Goal: Information Seeking & Learning: Learn about a topic

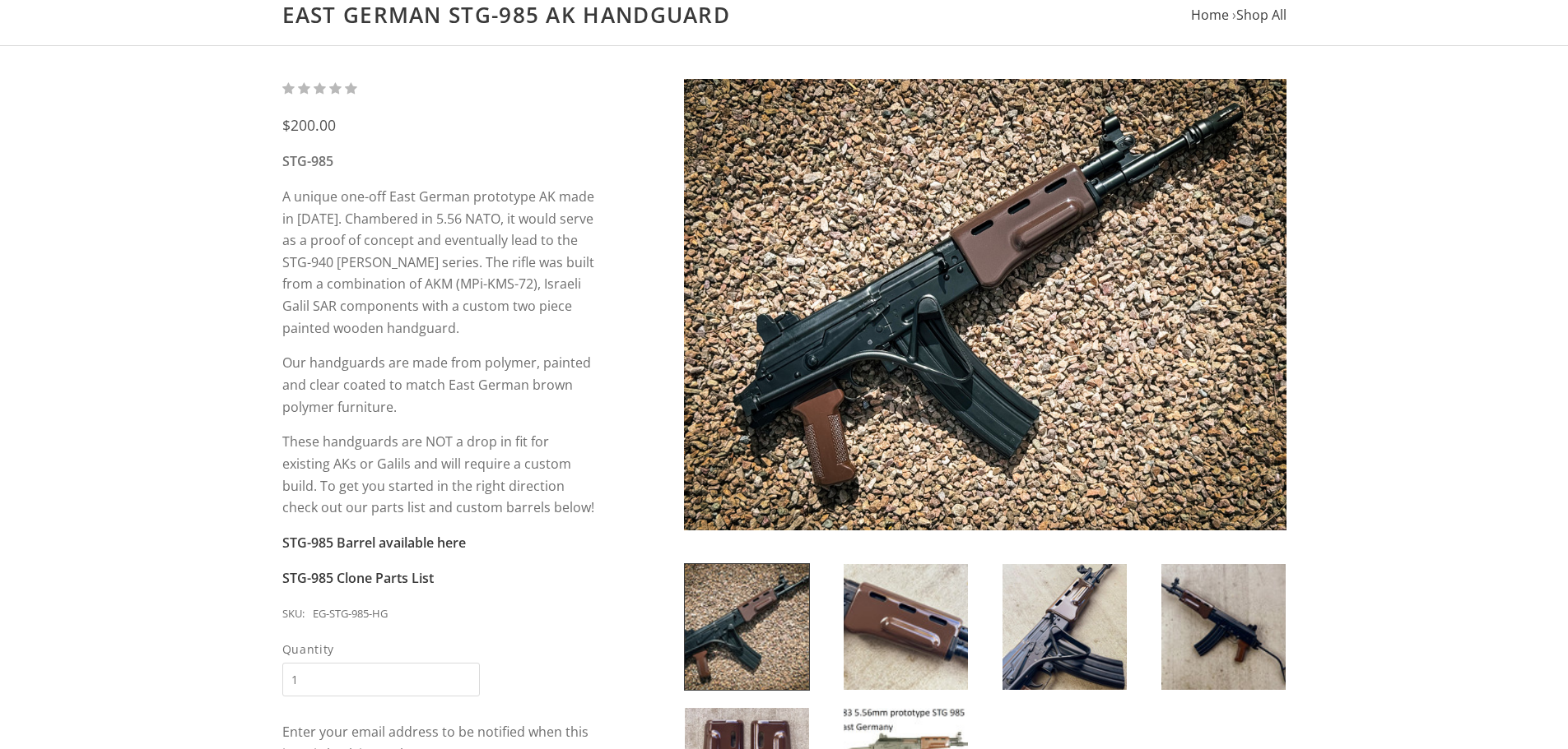
scroll to position [165, 0]
click at [869, 653] on img at bounding box center [905, 626] width 124 height 126
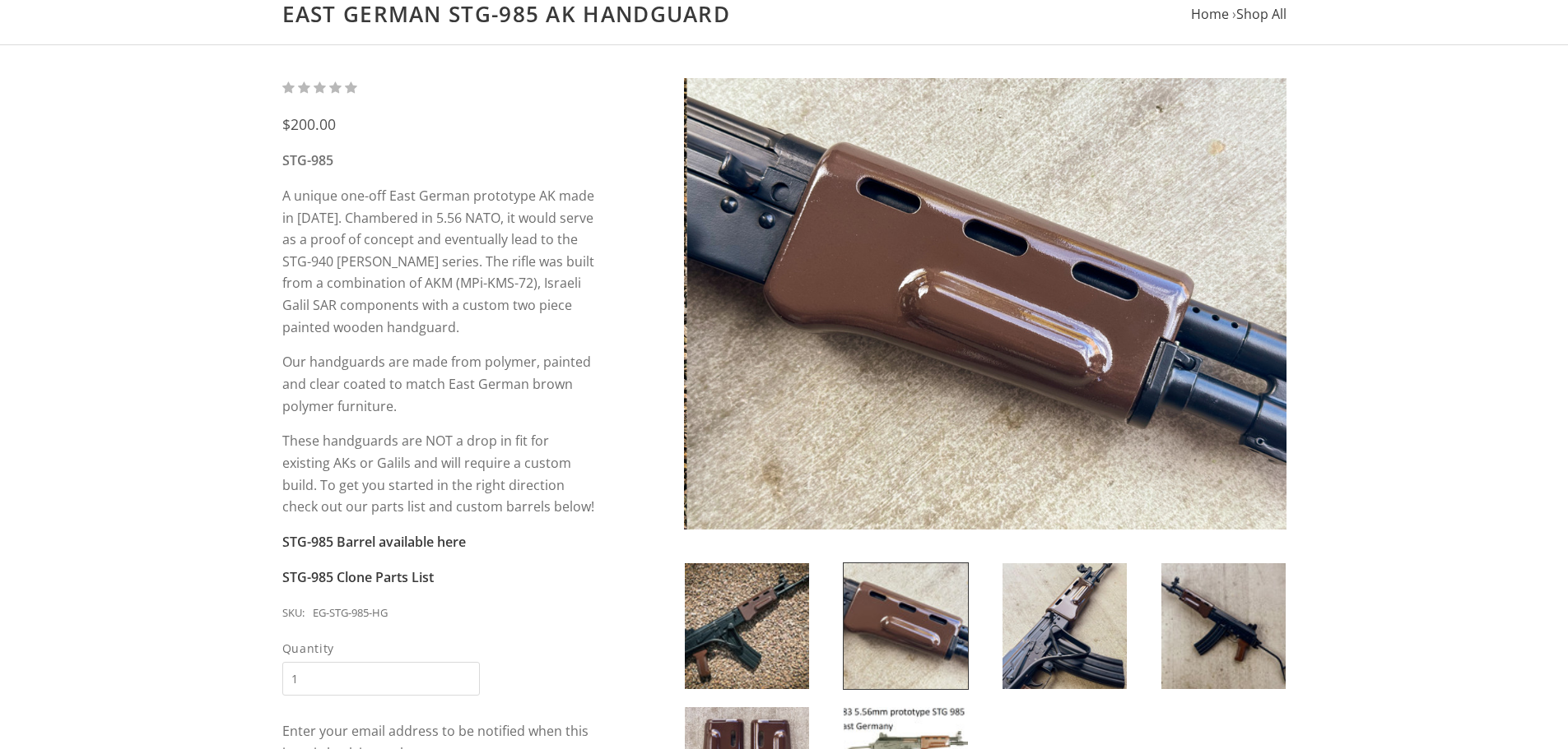
click at [710, 624] on img at bounding box center [746, 626] width 124 height 126
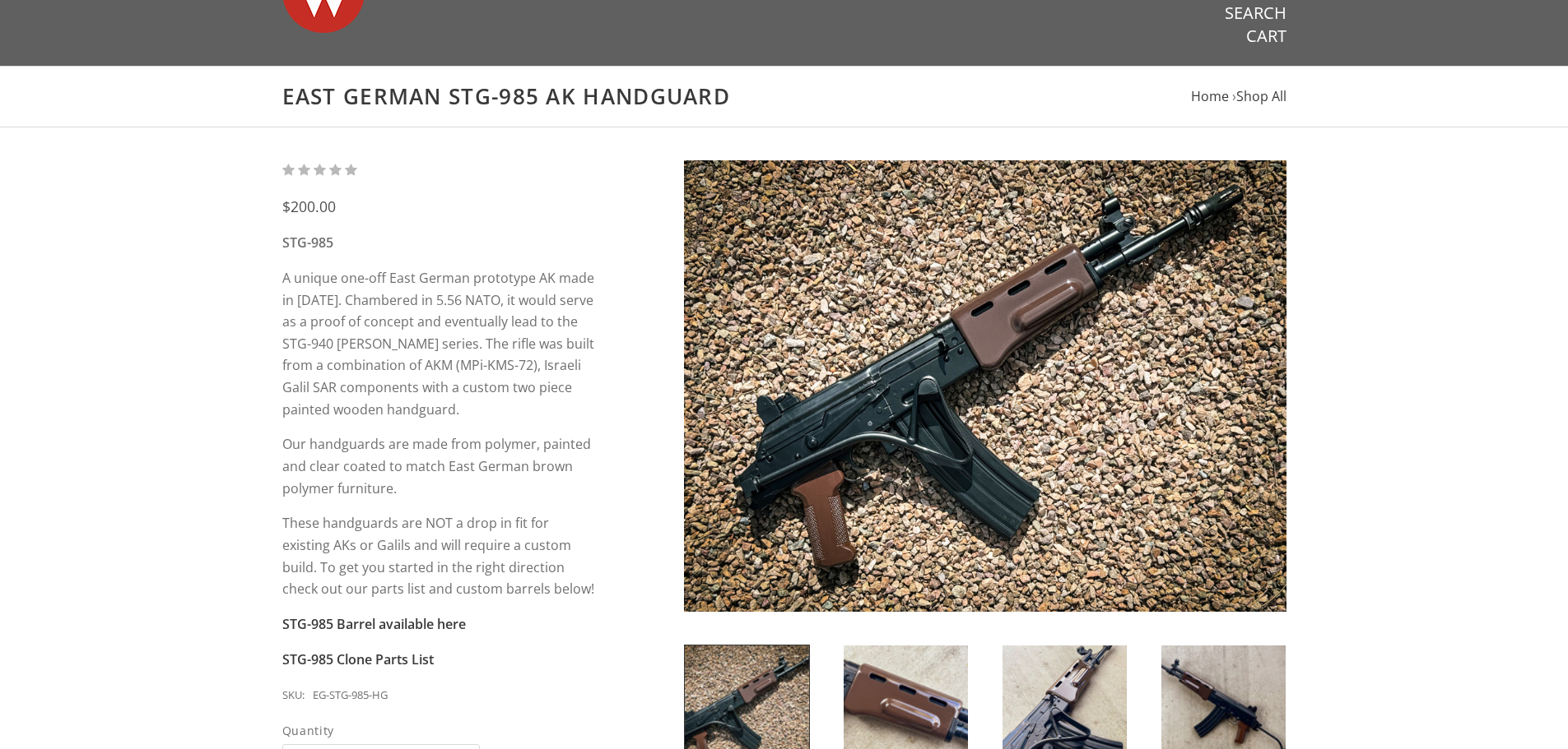
scroll to position [247, 0]
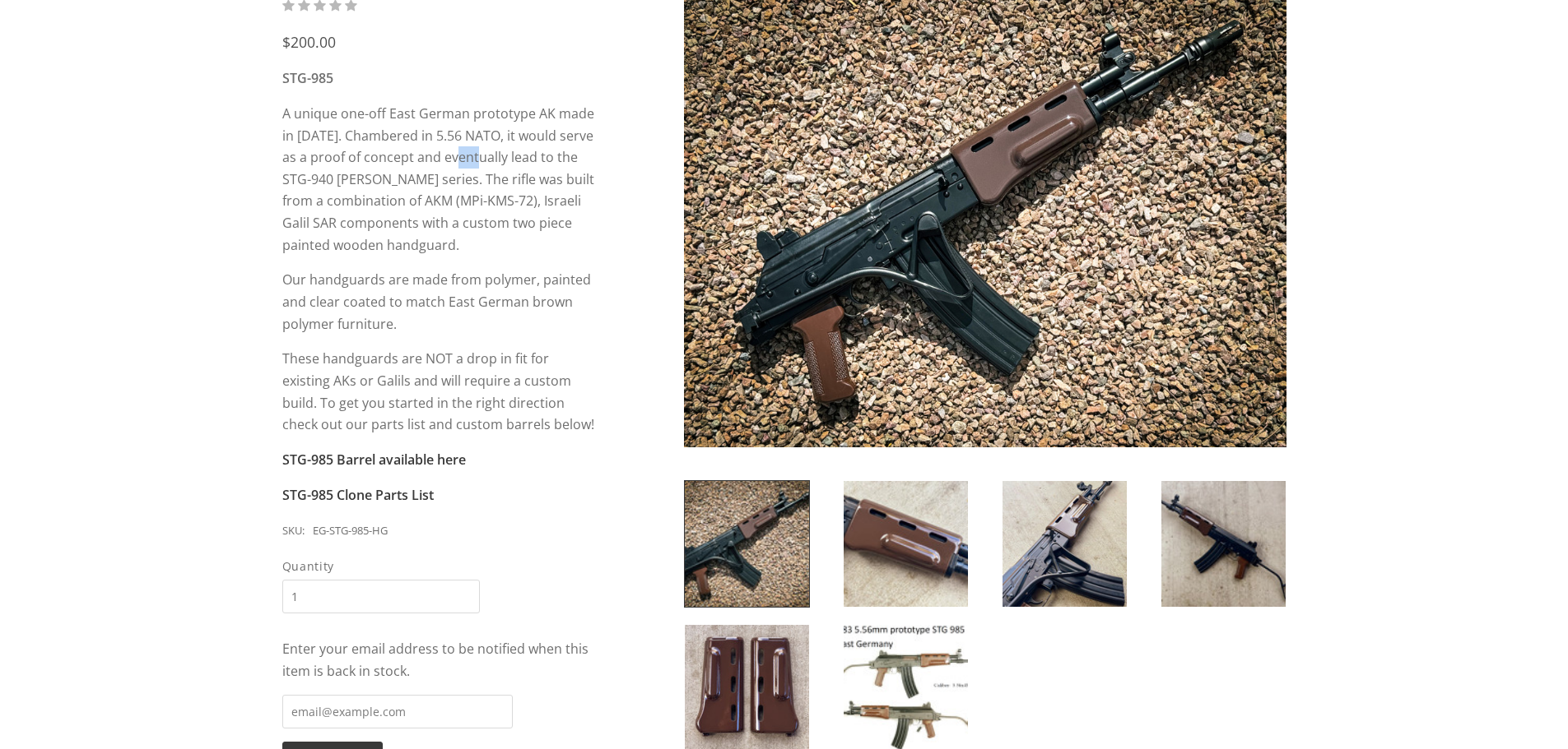
drag, startPoint x: 470, startPoint y: 148, endPoint x: 489, endPoint y: 152, distance: 19.4
click at [489, 152] on p "A unique one-off East German prototype AK made in 1983. Chambered in 5.56 NATO,…" at bounding box center [440, 179] width 315 height 153
click at [362, 178] on p "A unique one-off East German prototype AK made in 1983. Chambered in 5.56 NATO,…" at bounding box center [440, 179] width 315 height 153
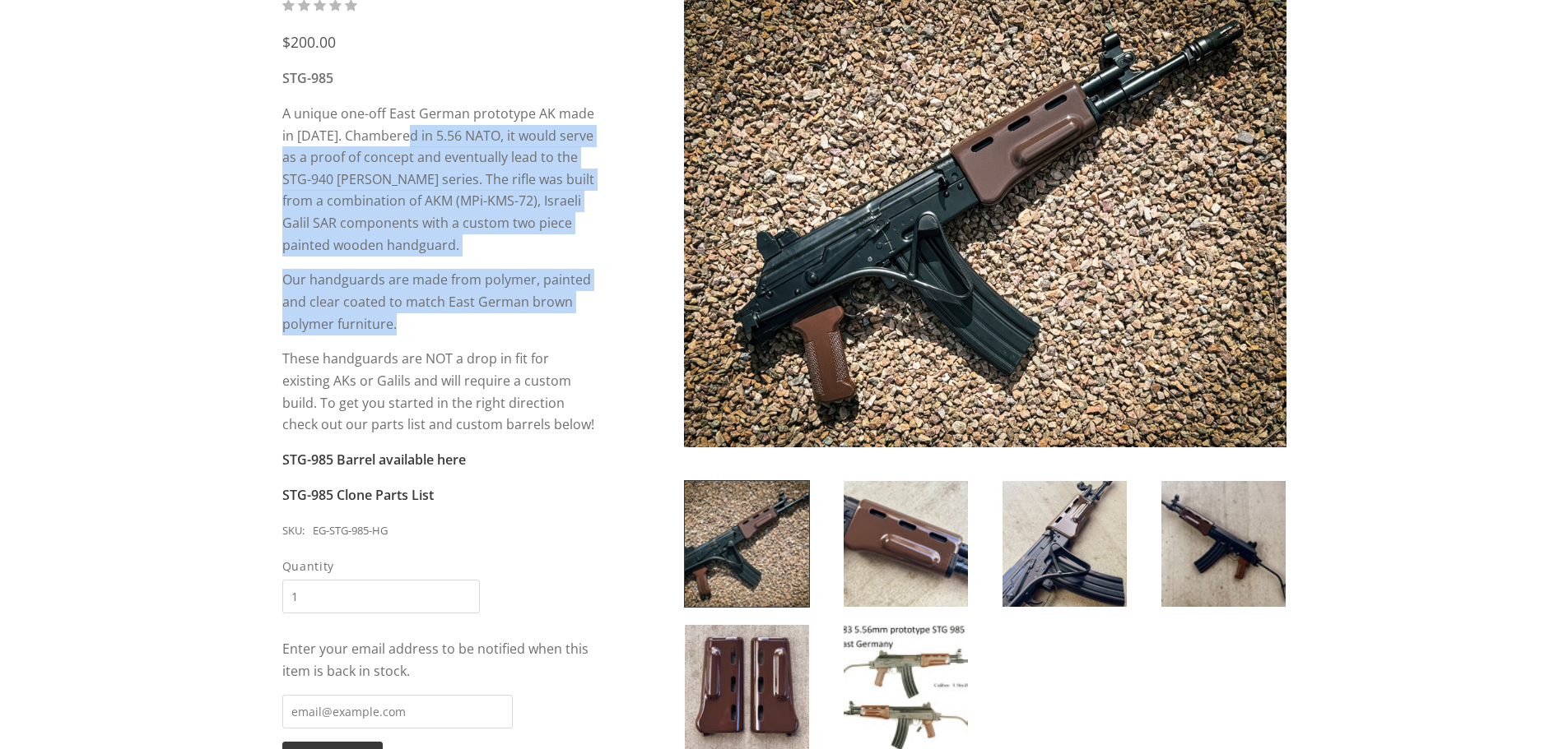
drag, startPoint x: 408, startPoint y: 133, endPoint x: 560, endPoint y: 333, distance: 251.2
click at [560, 333] on div "STG-985 A unique one-off East German prototype AK made in 1983. Chambered in 5.…" at bounding box center [440, 286] width 315 height 439
click at [560, 333] on p "Our handguards are made from polymer, painted and clear coated to match East Ge…" at bounding box center [440, 302] width 315 height 66
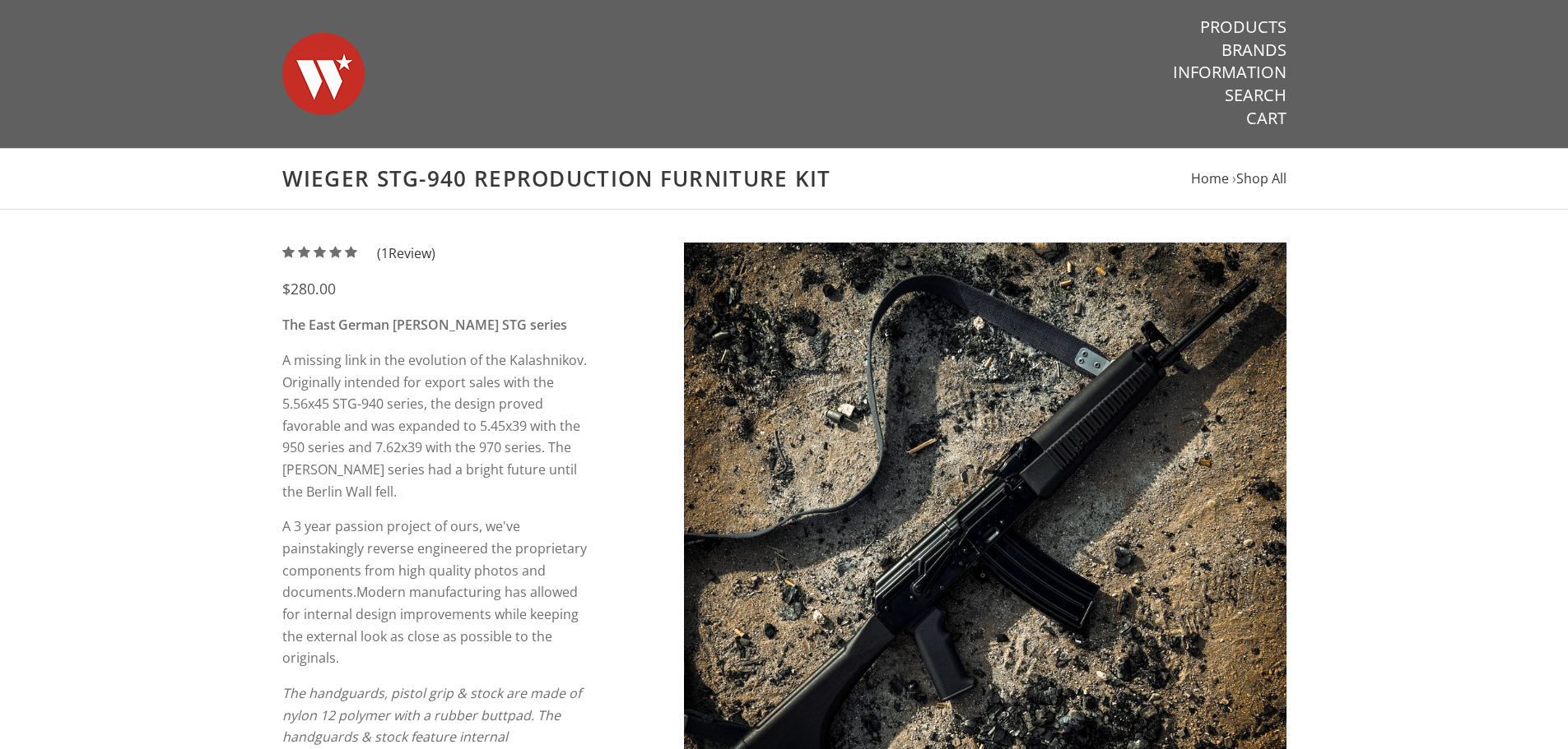
click at [431, 177] on h1 "Wieger STG-940 Reproduction Furniture Kit" at bounding box center [784, 179] width 1004 height 27
click at [452, 176] on h1 "Wieger STG-940 Reproduction Furniture Kit" at bounding box center [784, 179] width 1004 height 27
drag, startPoint x: 461, startPoint y: 179, endPoint x: 376, endPoint y: 184, distance: 85.1
click at [376, 184] on h1 "Wieger STG-940 Reproduction Furniture Kit" at bounding box center [784, 179] width 1004 height 27
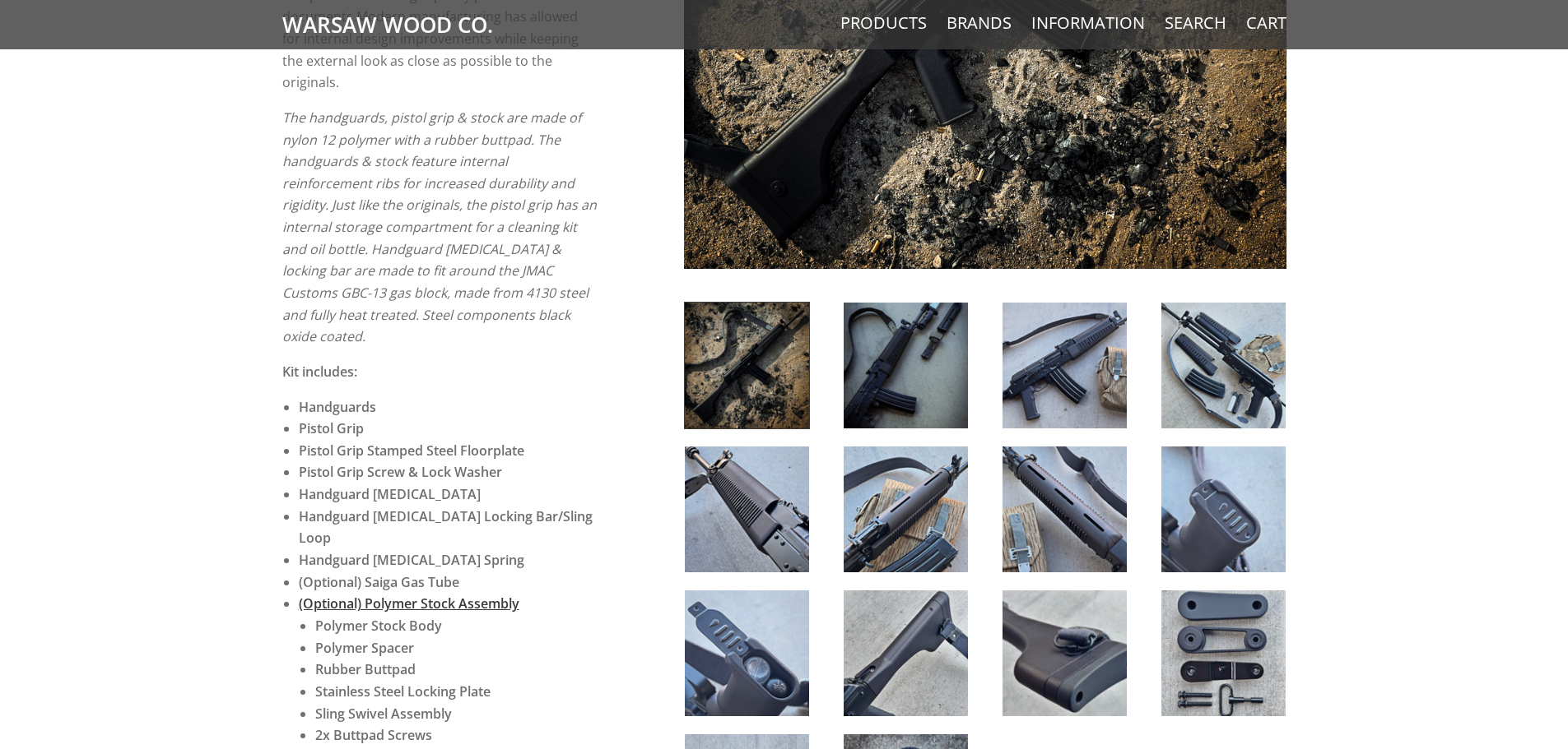
scroll to position [740, 0]
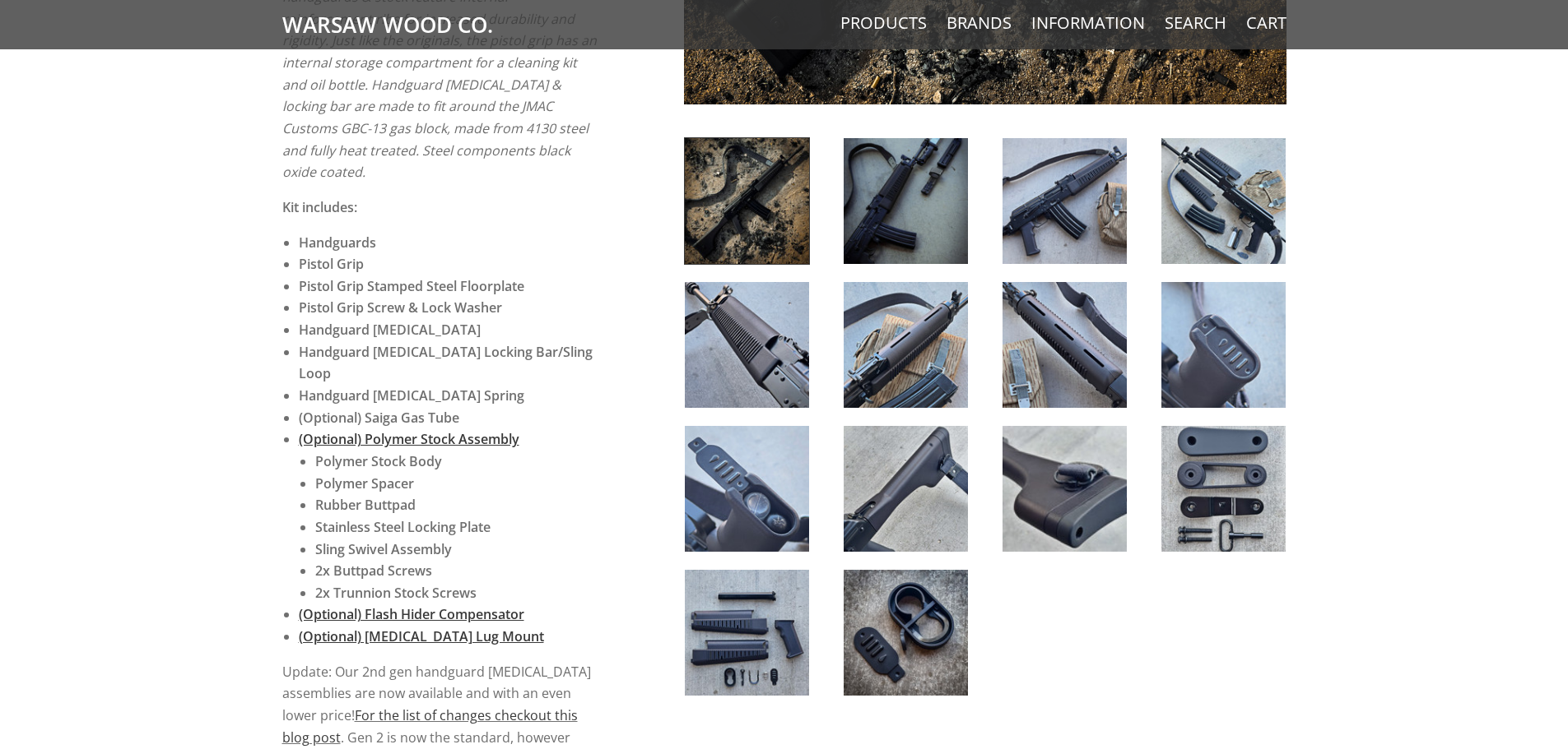
click at [768, 525] on img at bounding box center [746, 489] width 124 height 126
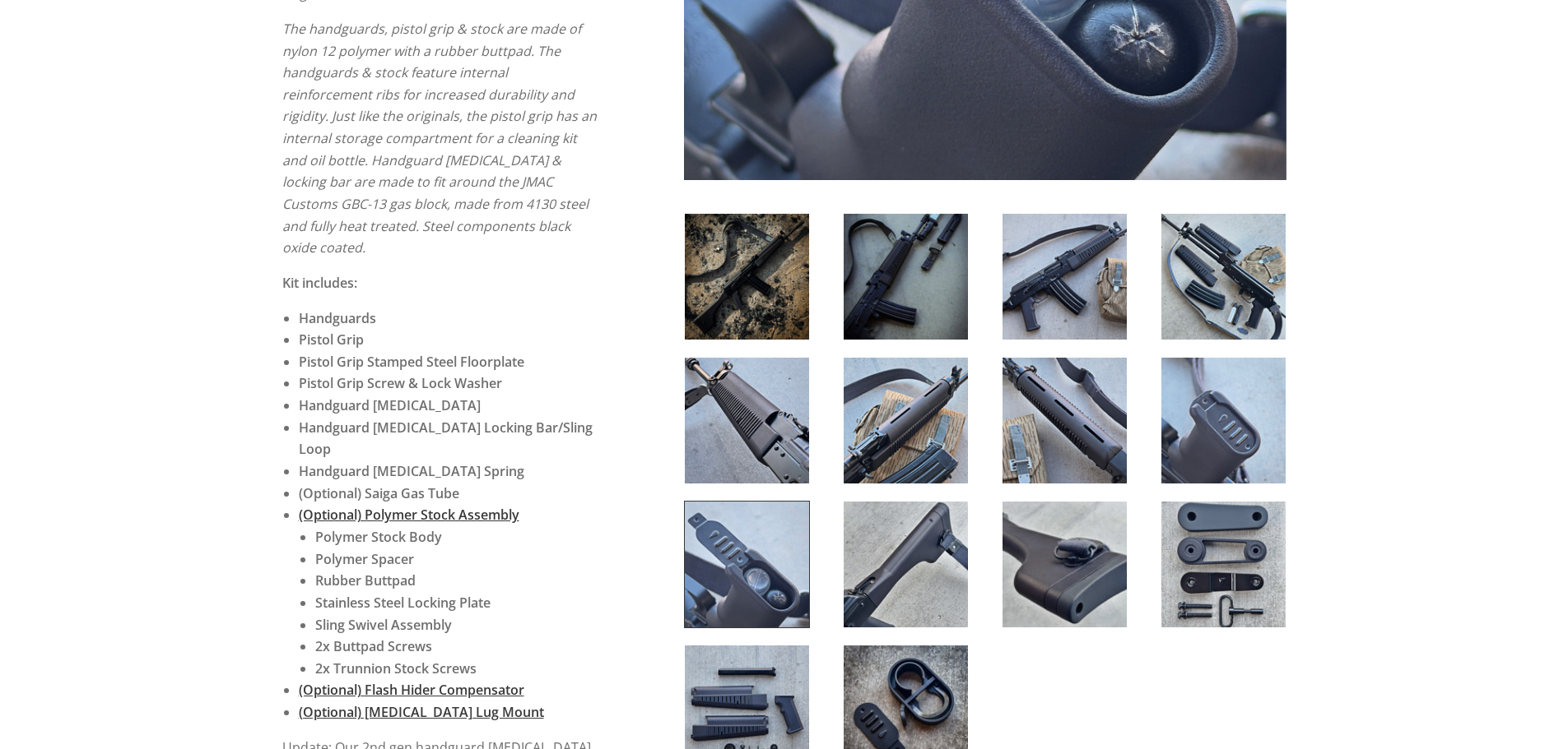
scroll to position [822, 0]
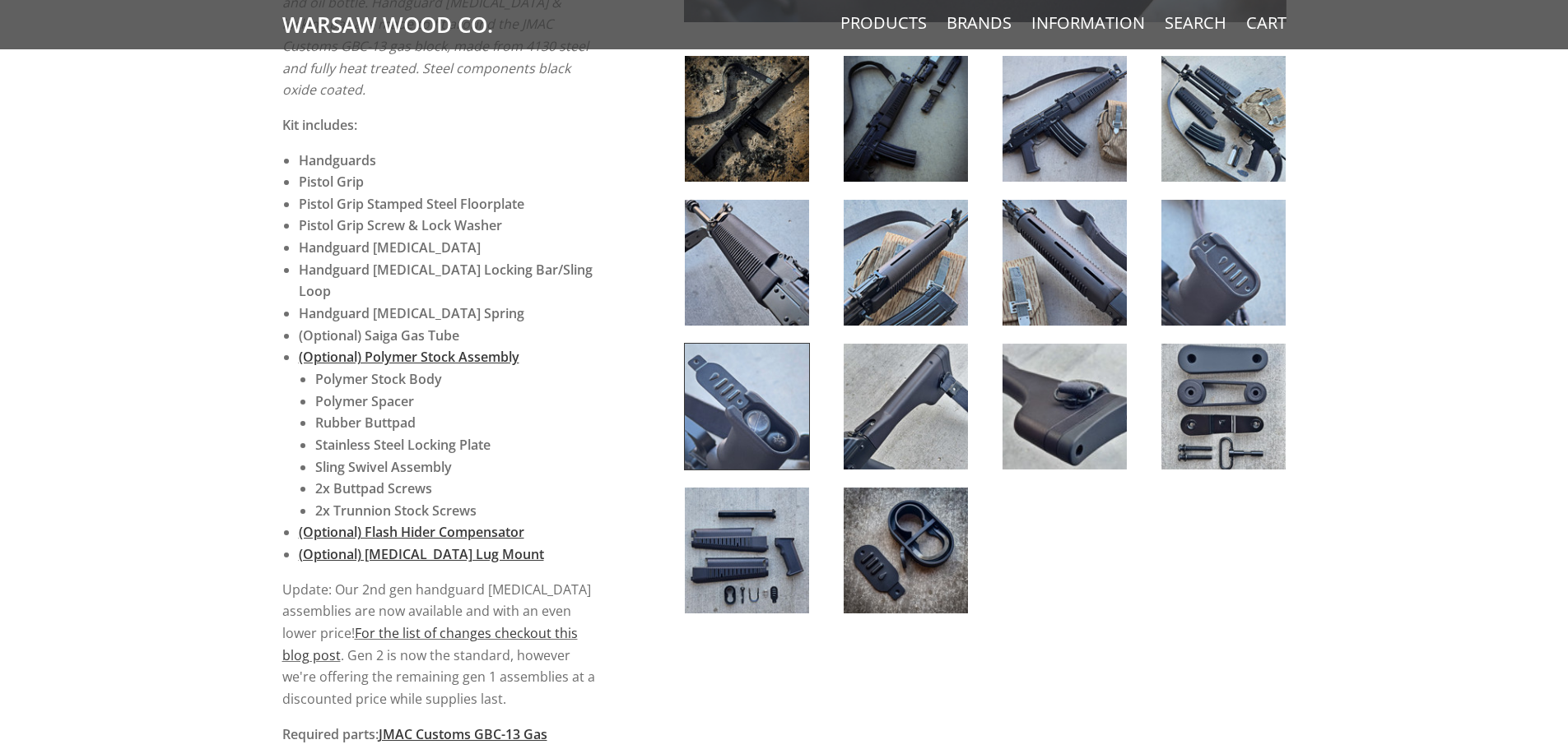
click at [772, 544] on img at bounding box center [746, 551] width 124 height 126
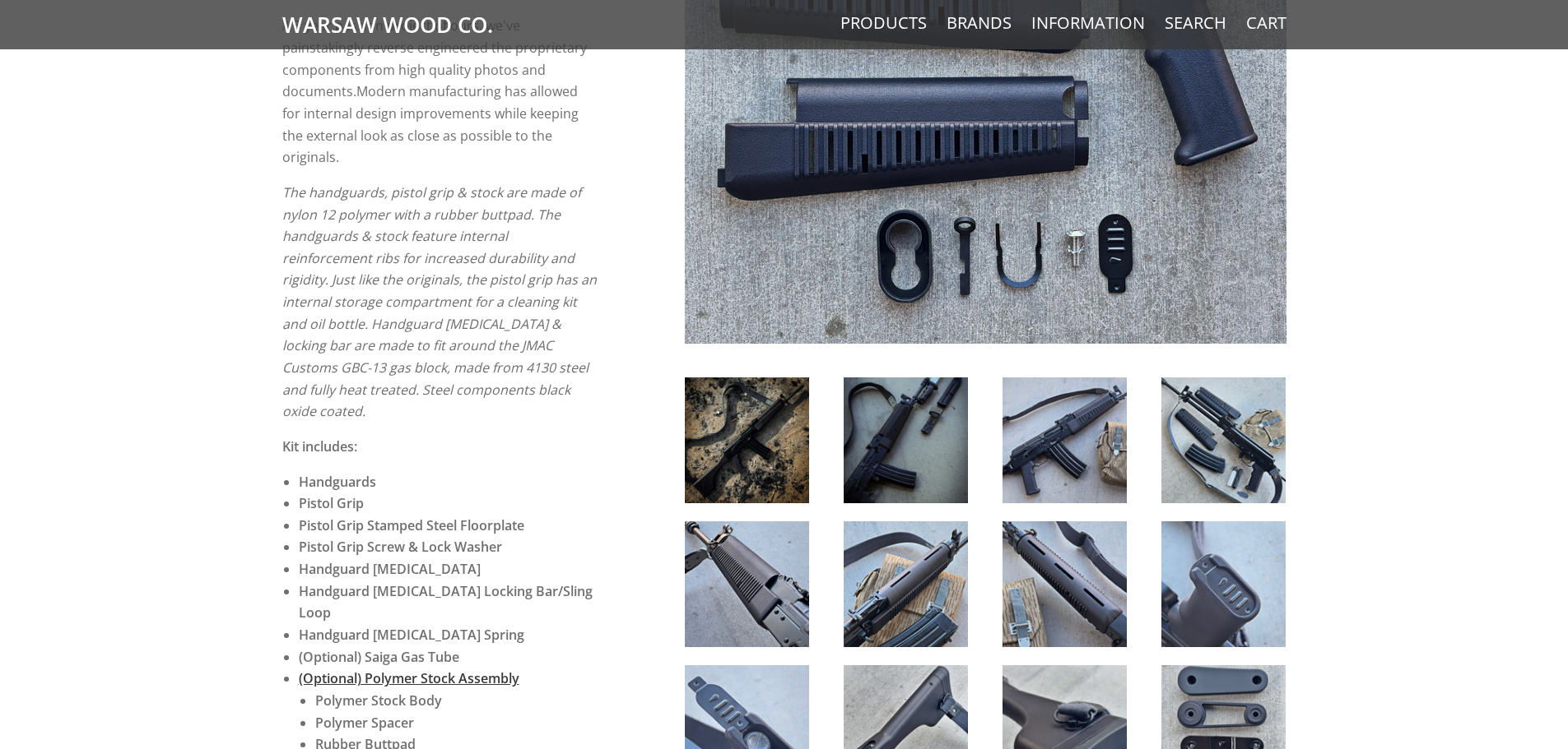
scroll to position [329, 0]
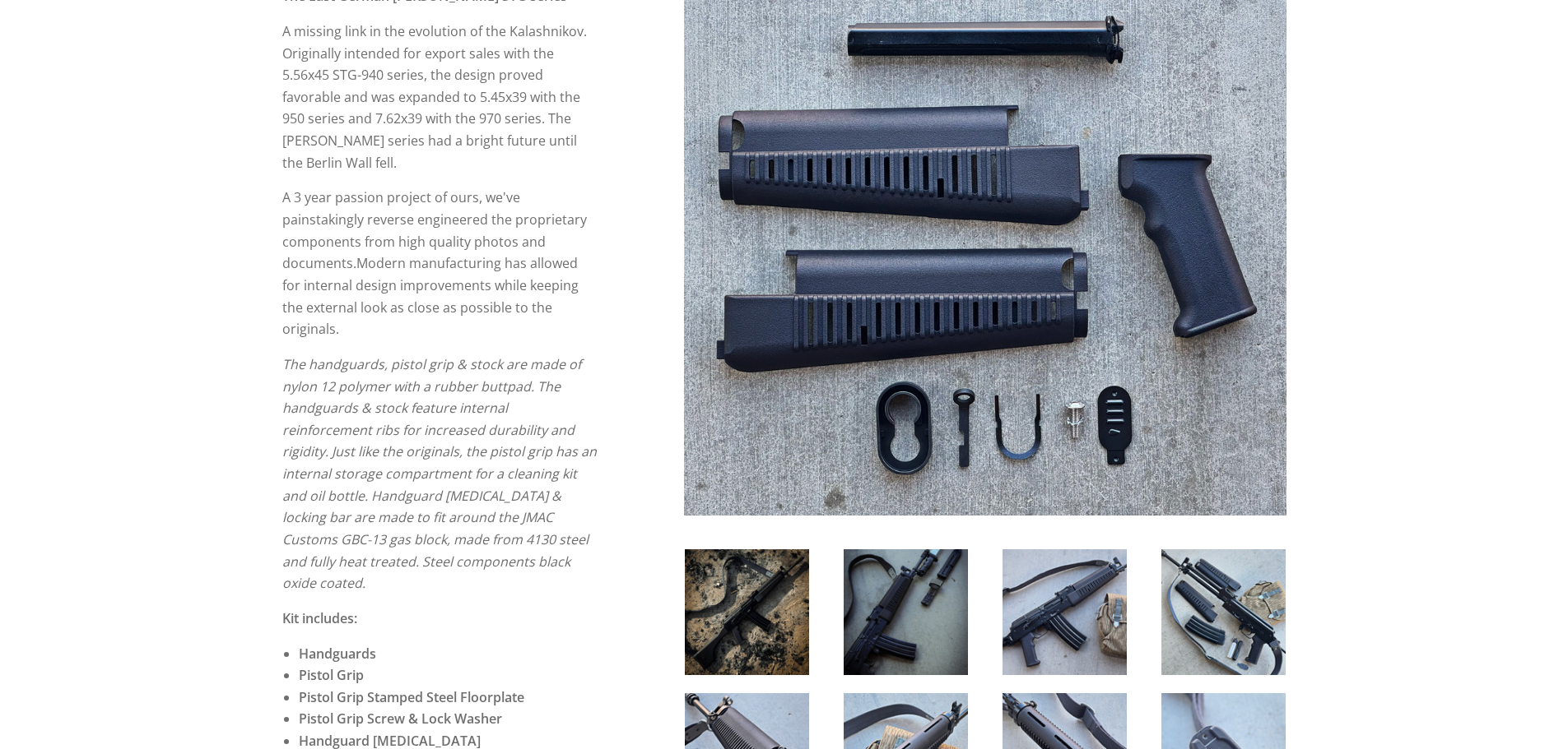
click at [1254, 620] on img at bounding box center [1223, 612] width 124 height 126
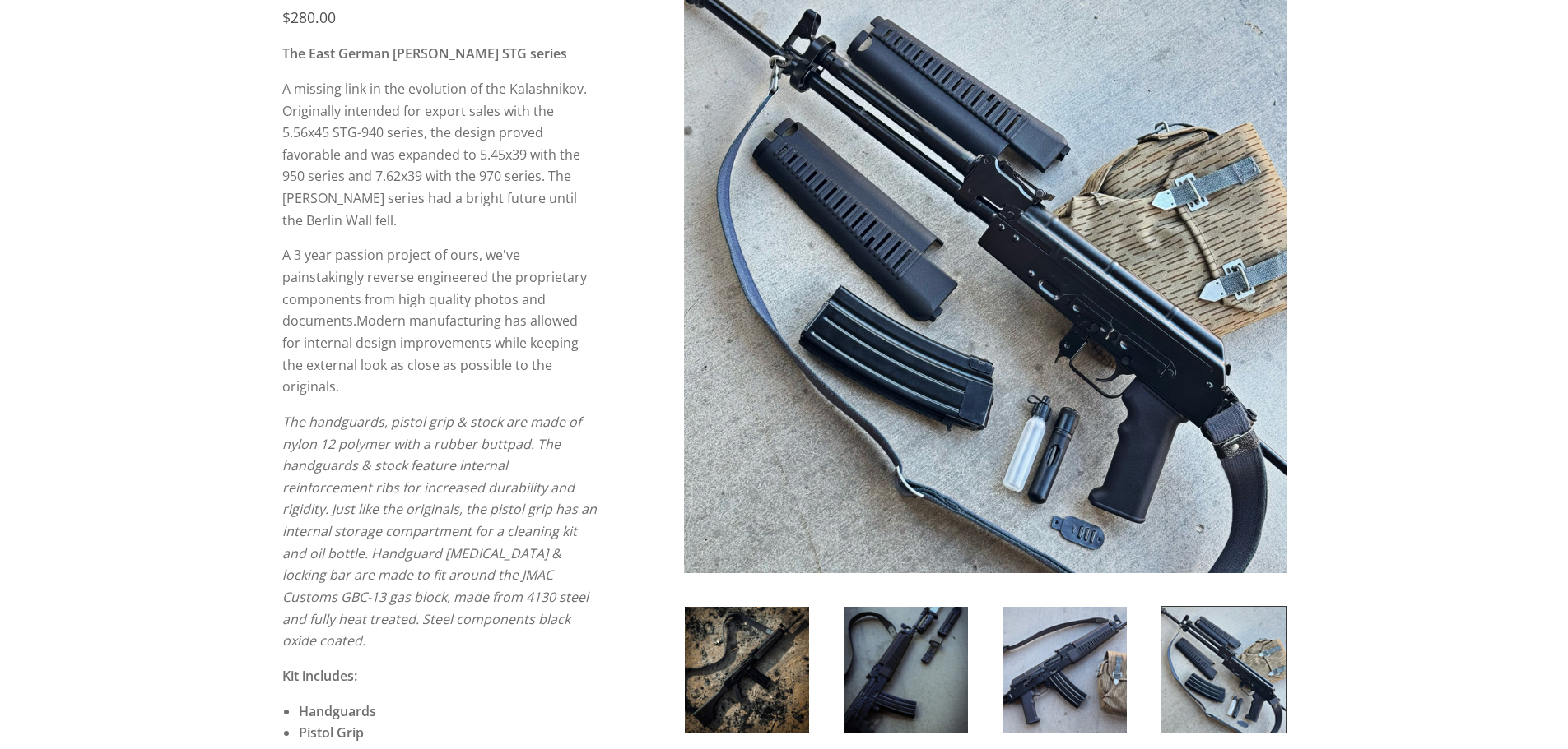
scroll to position [247, 0]
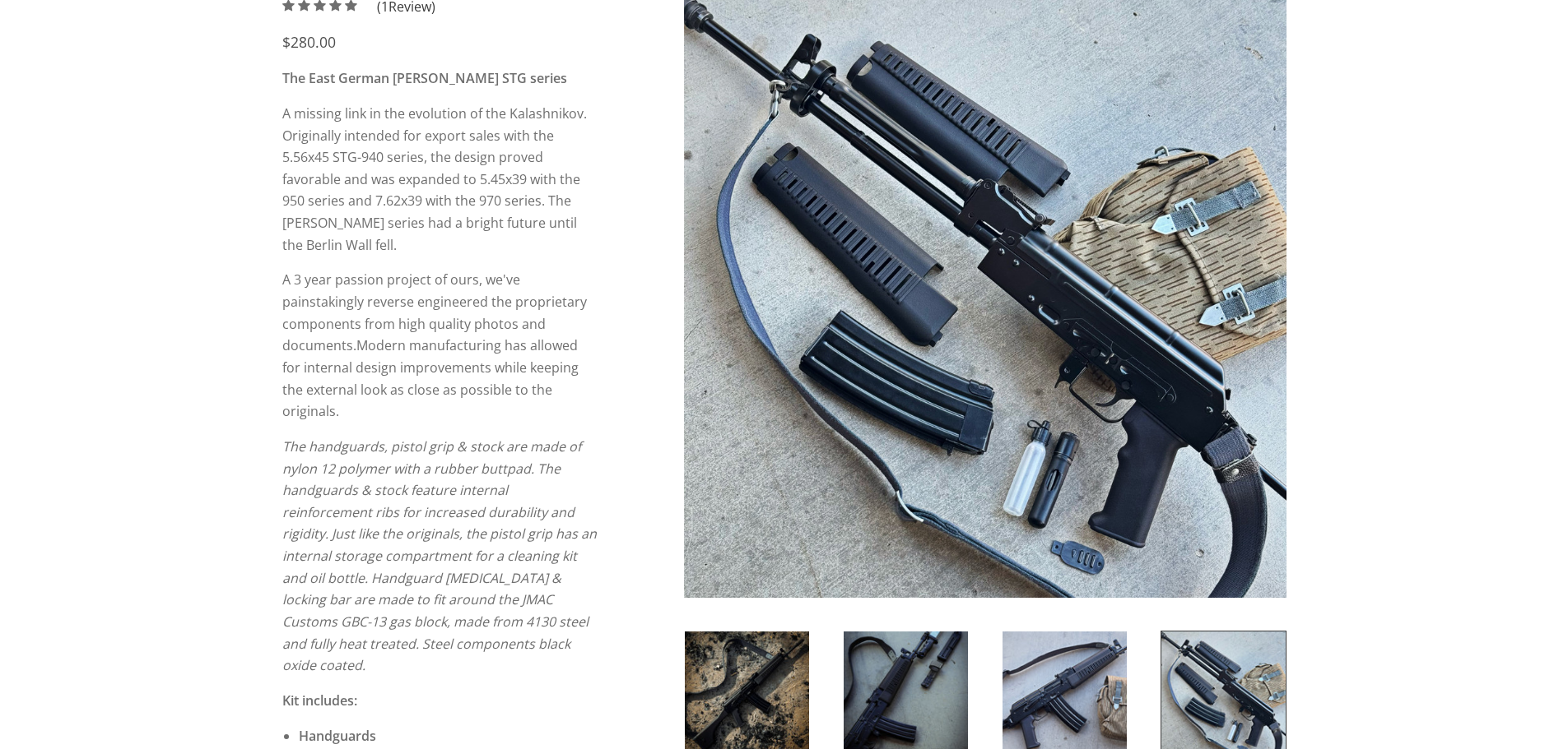
click at [754, 681] on img at bounding box center [746, 694] width 124 height 126
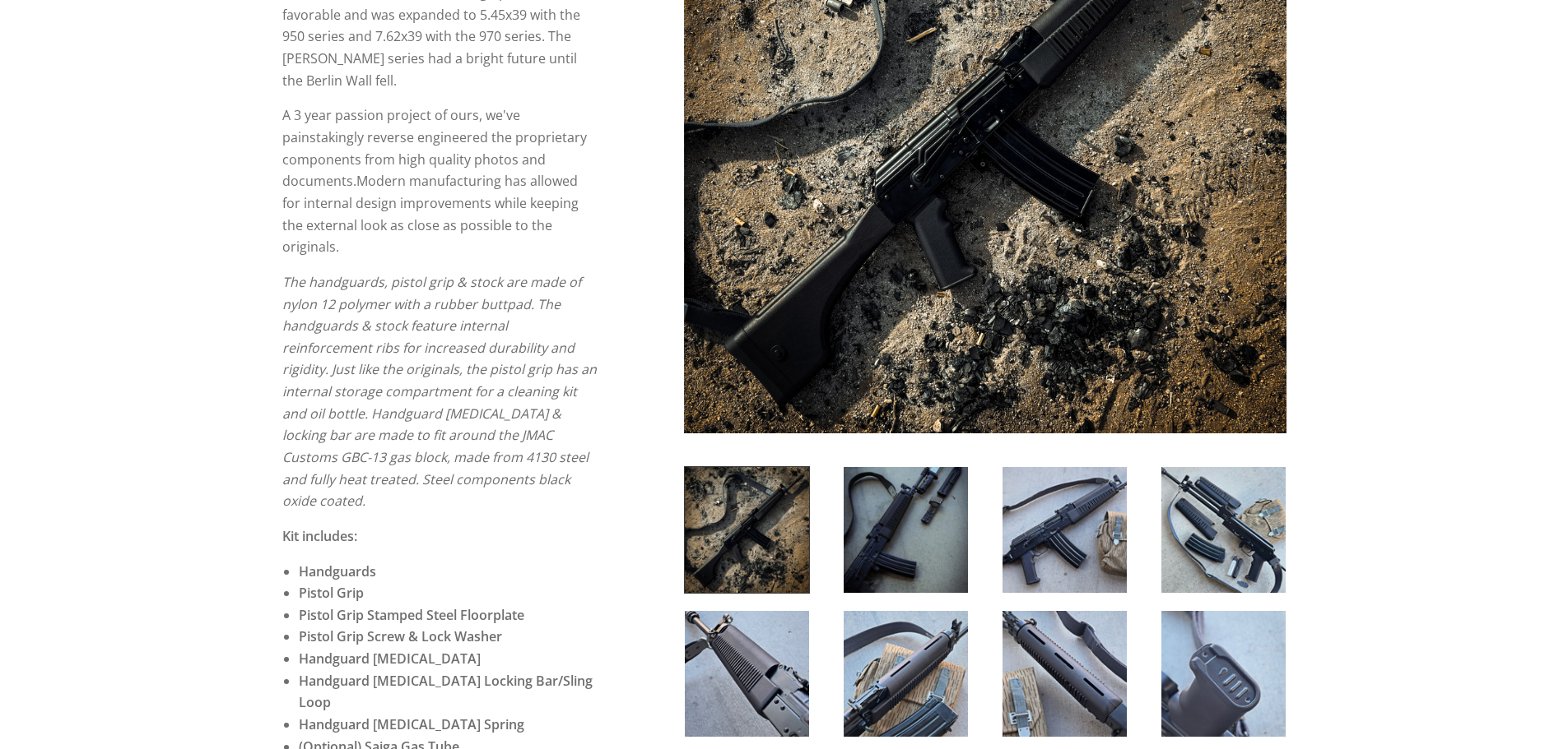
scroll to position [82, 0]
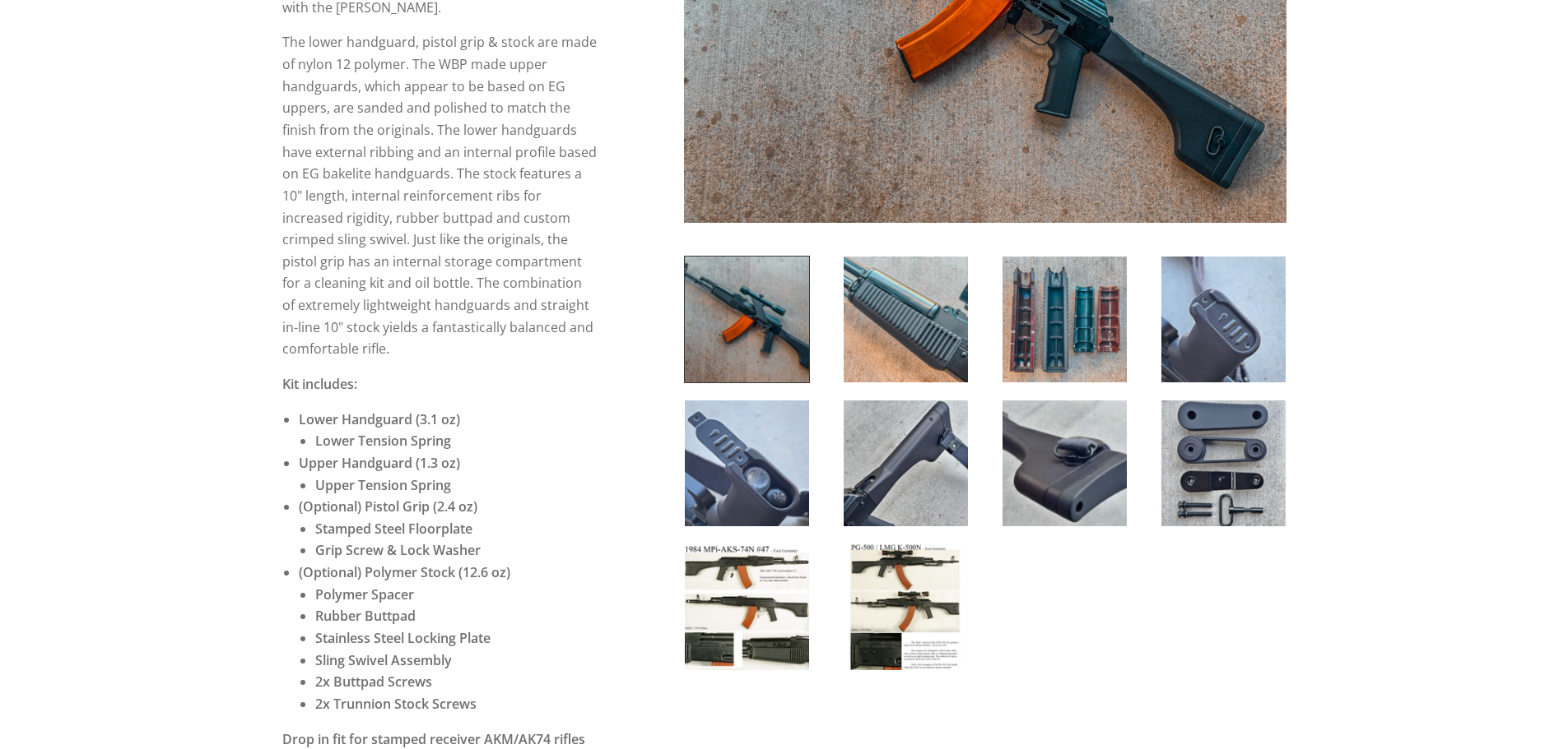
scroll to position [494, 0]
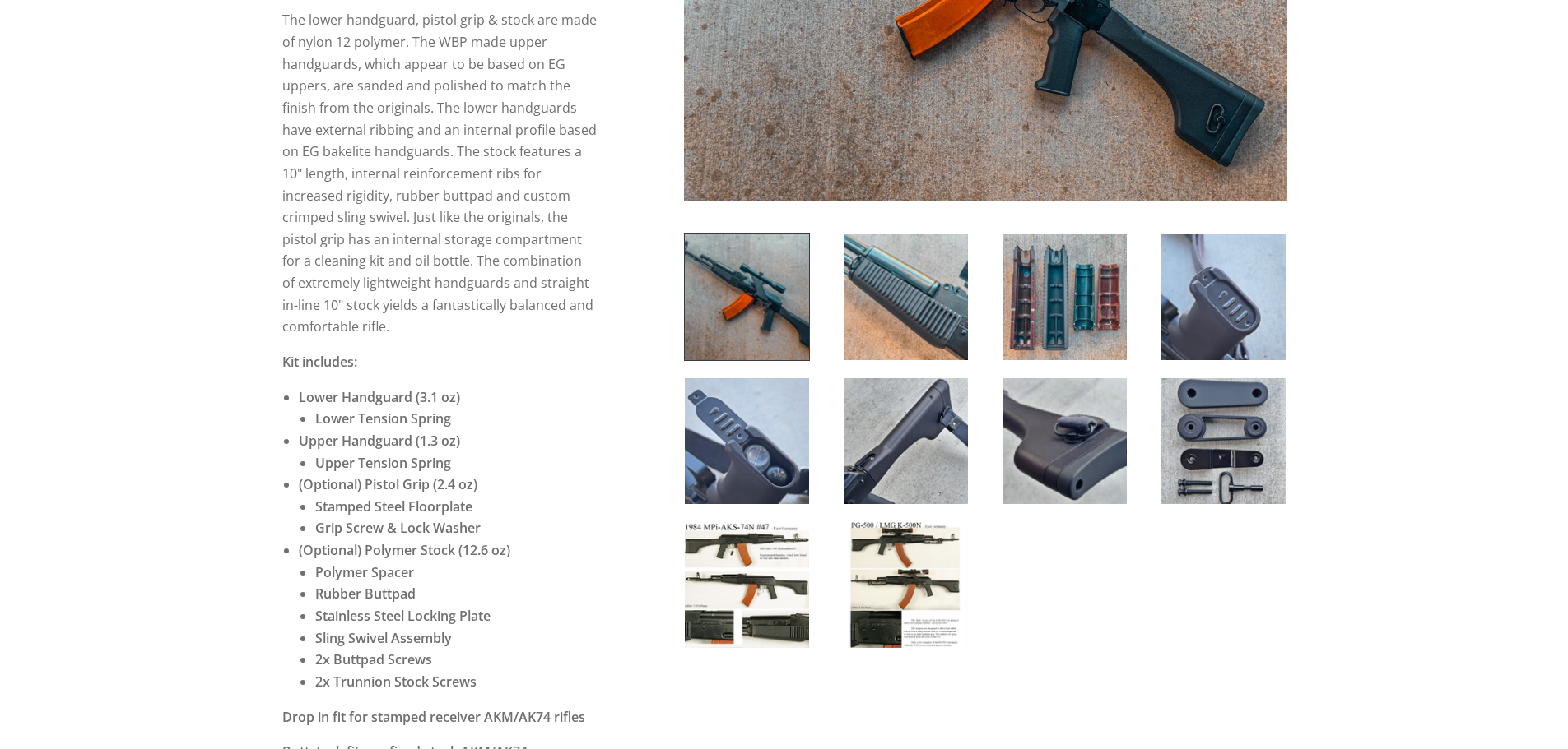
click at [873, 563] on img at bounding box center [905, 585] width 124 height 126
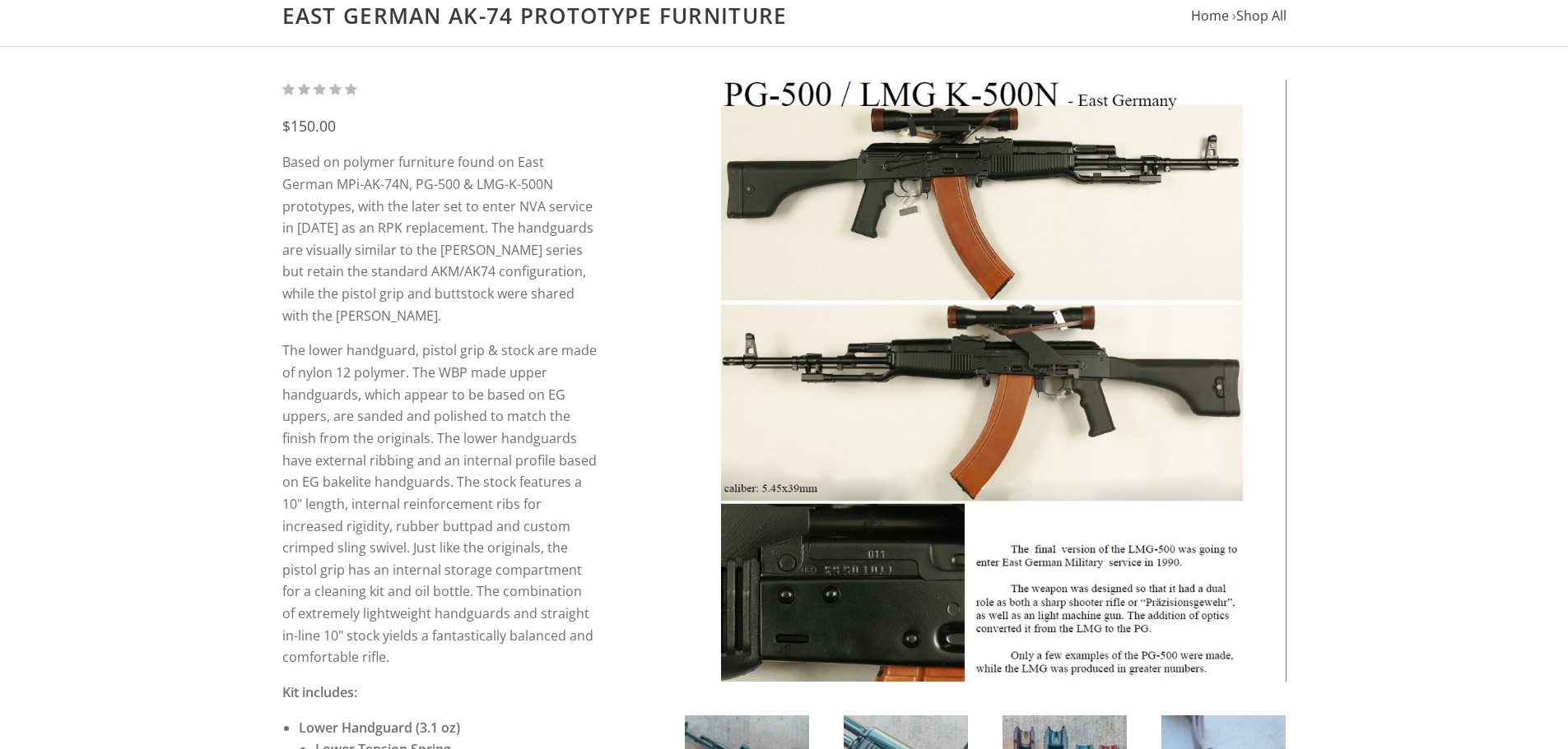
scroll to position [82, 0]
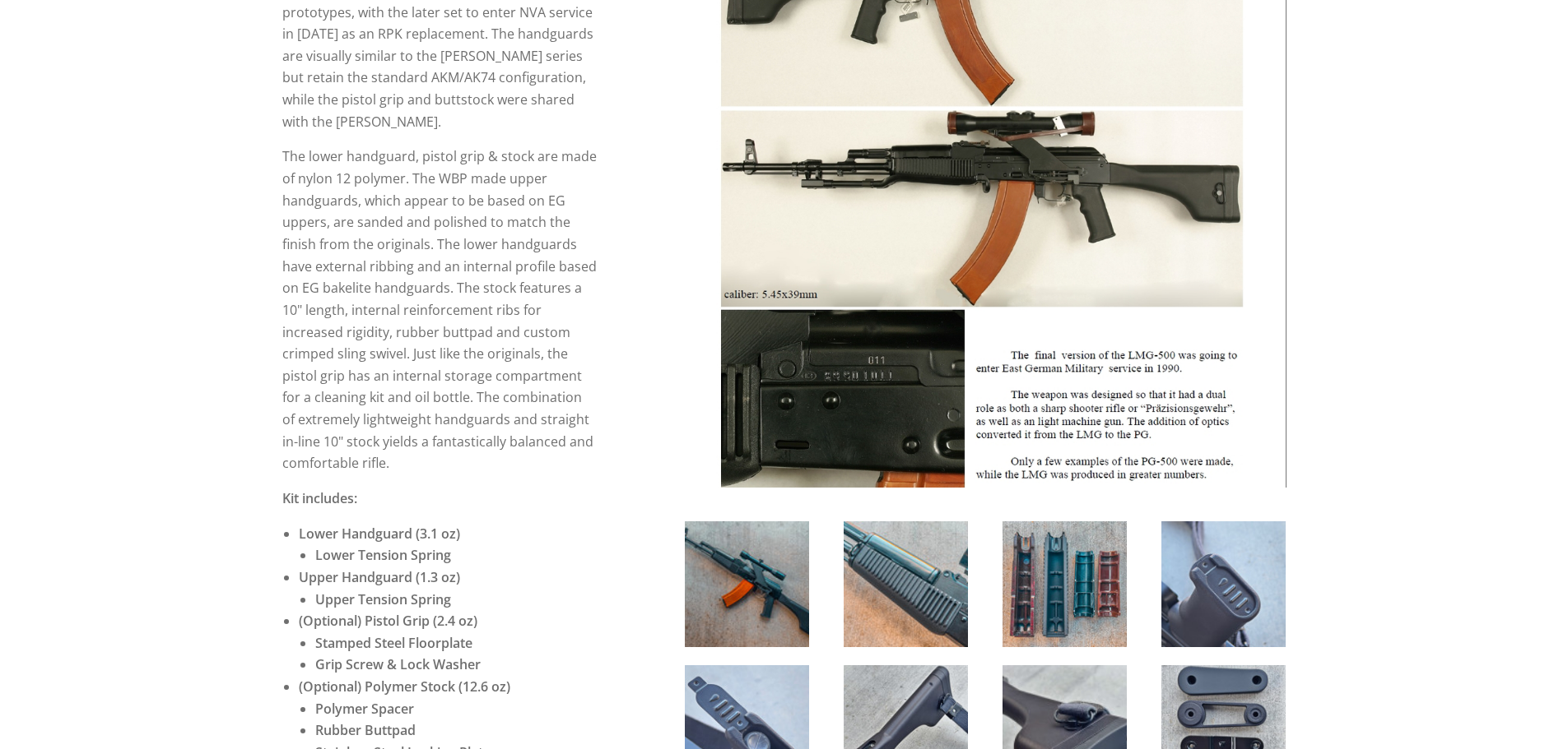
scroll to position [412, 0]
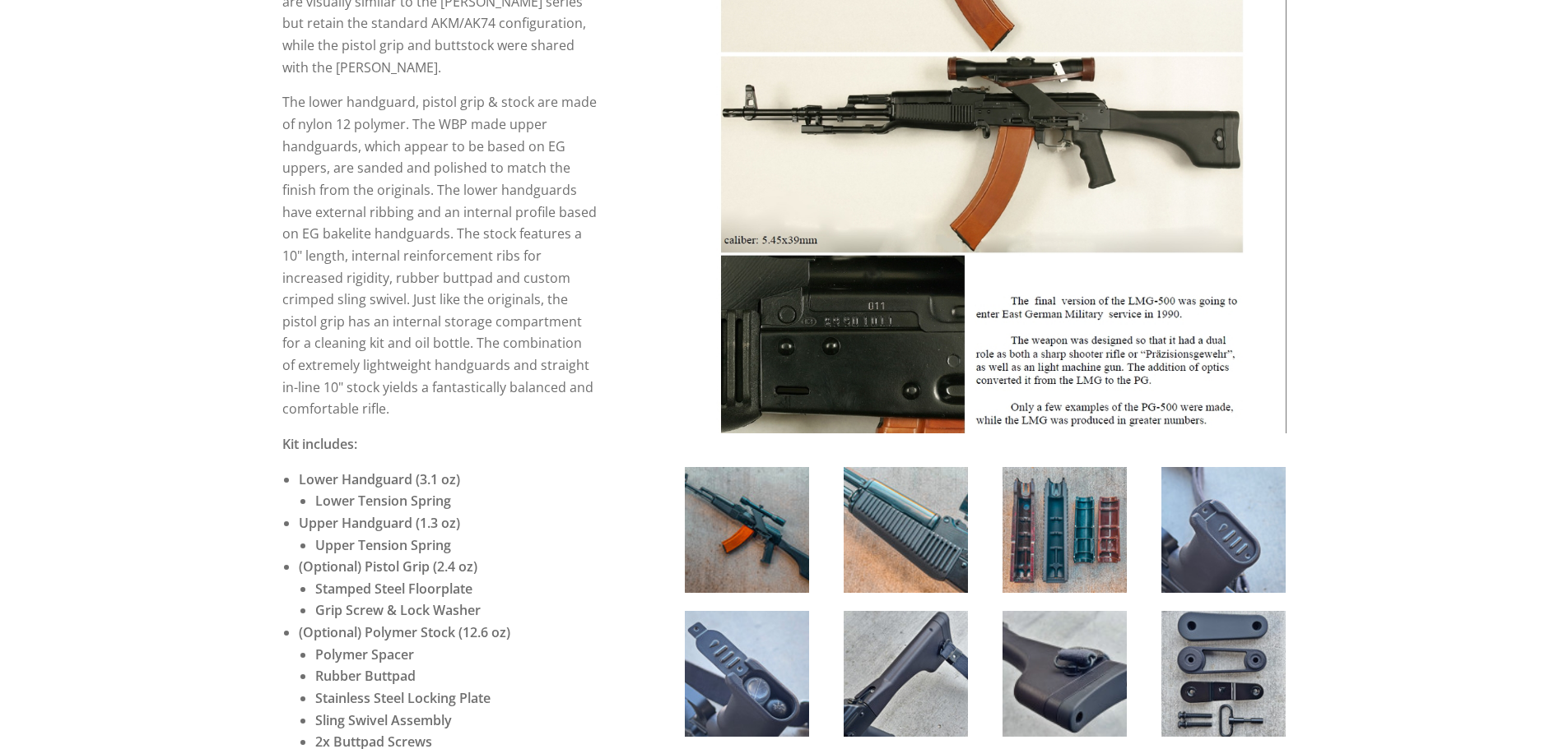
click at [786, 507] on img at bounding box center [746, 530] width 124 height 126
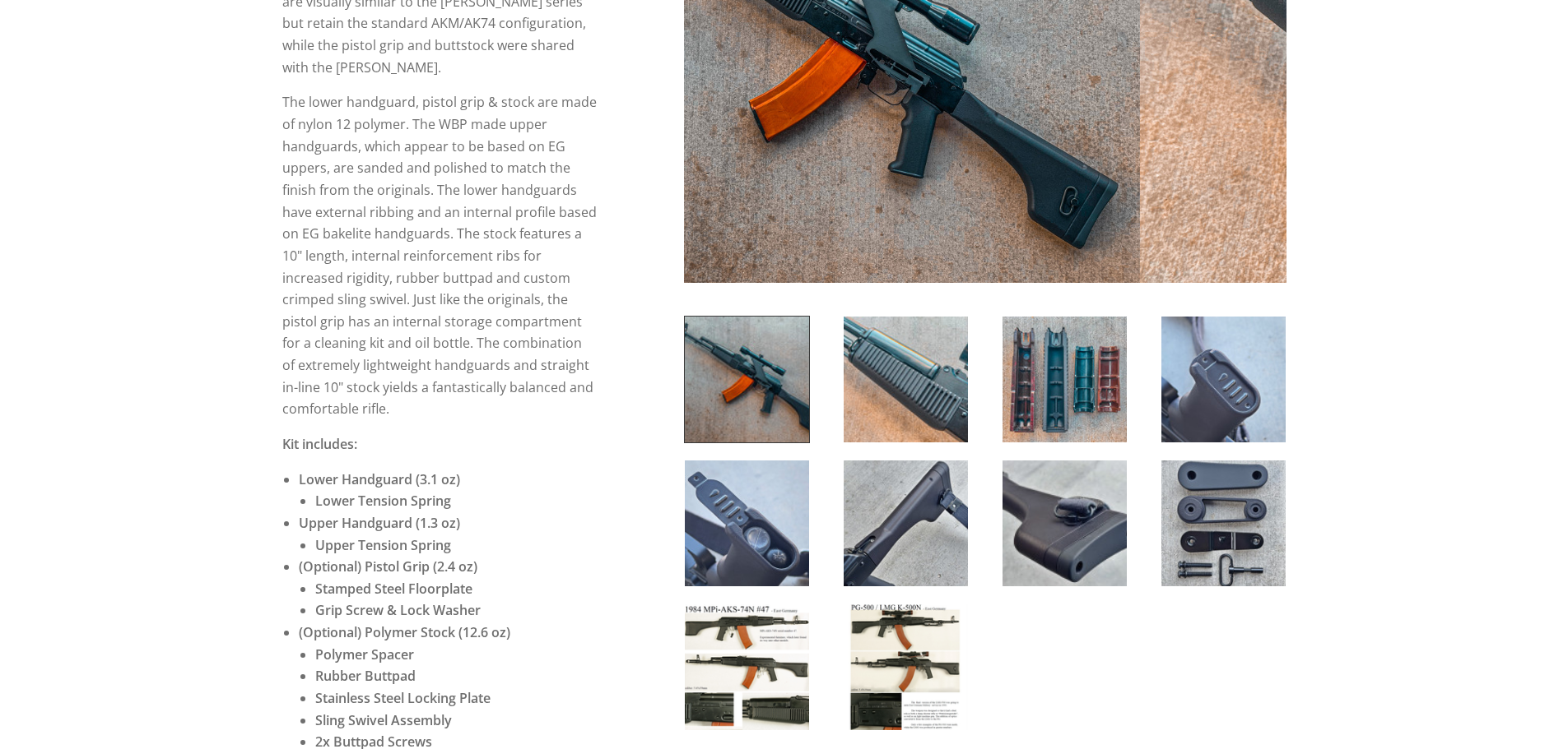
click at [1030, 421] on img at bounding box center [1064, 379] width 124 height 126
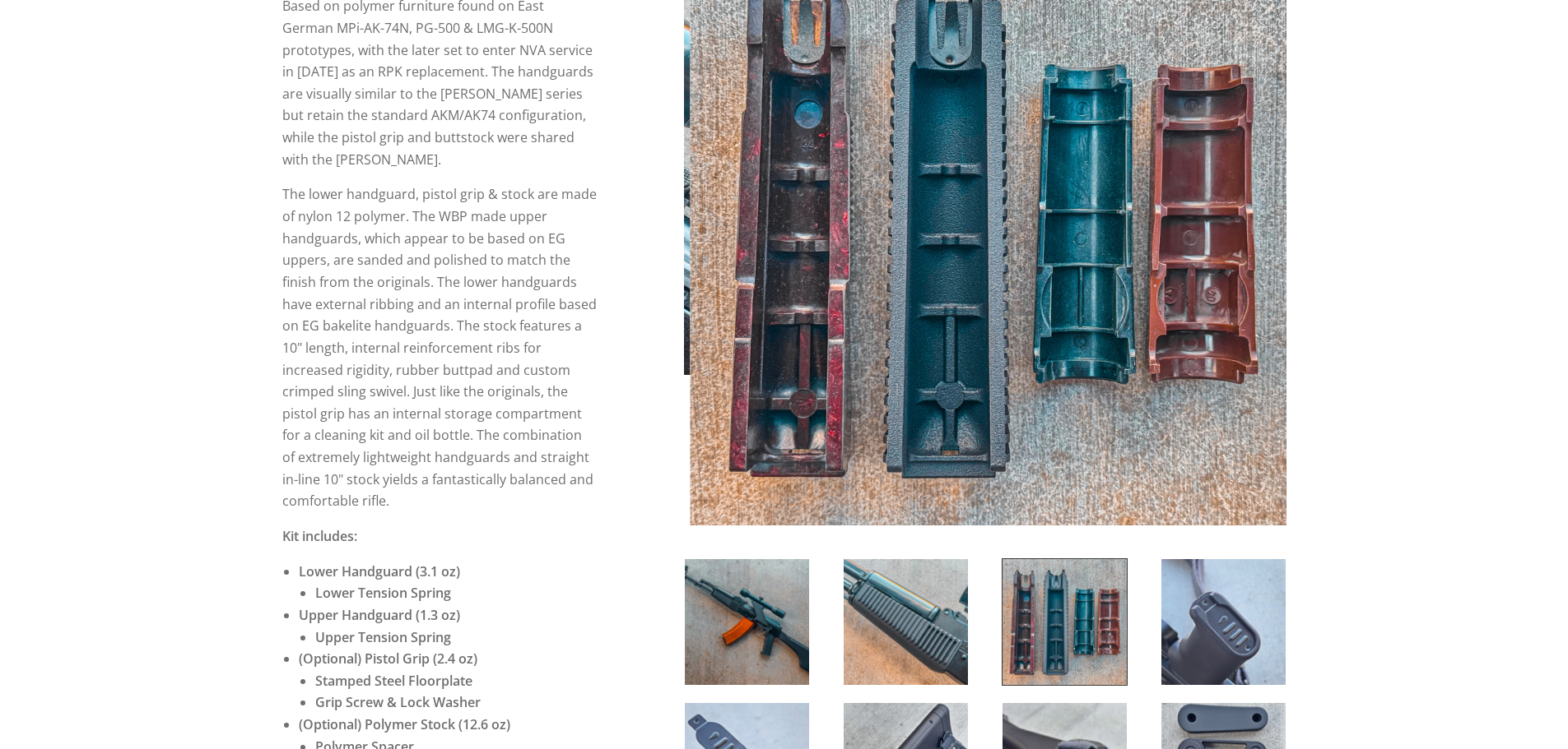
scroll to position [247, 0]
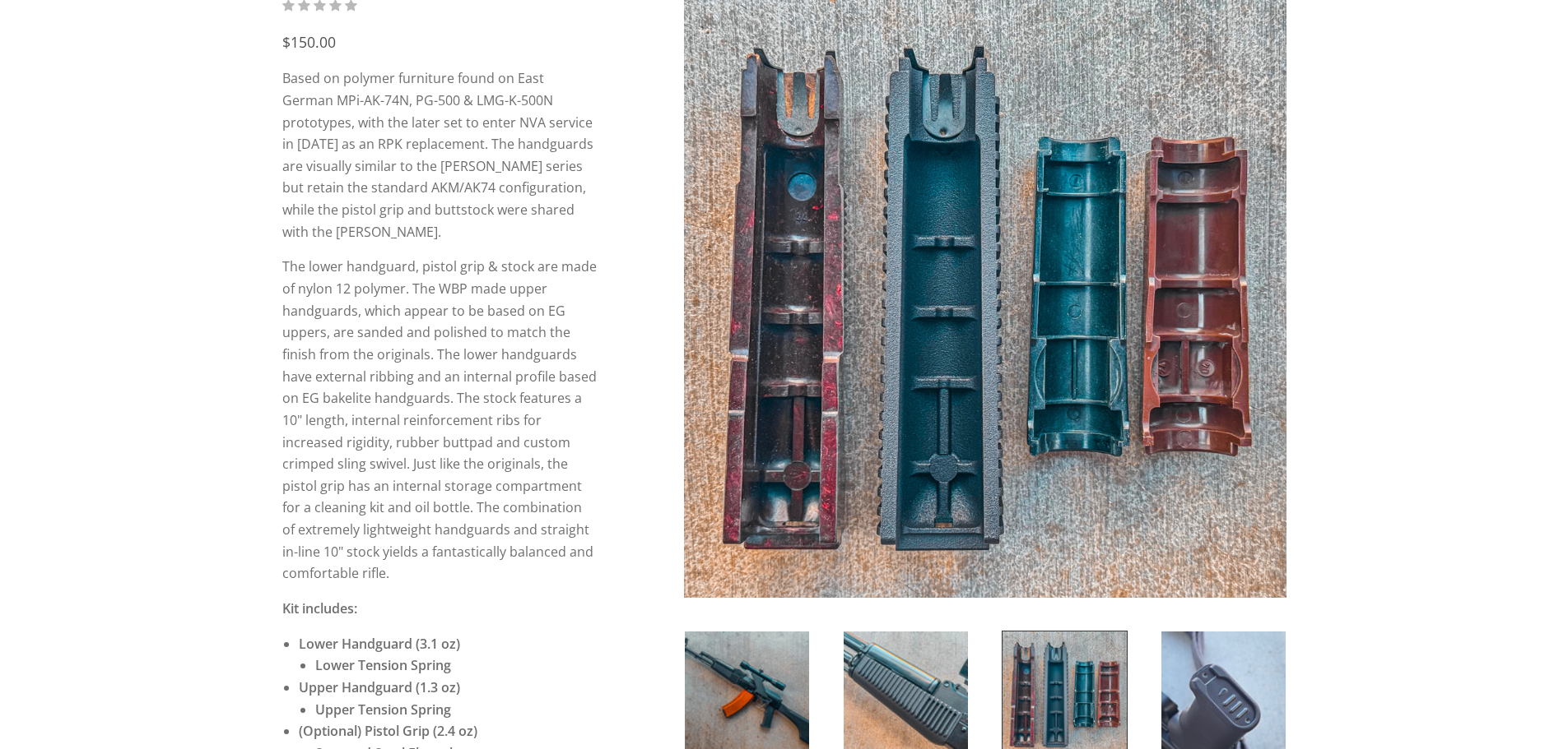
drag, startPoint x: 1050, startPoint y: 374, endPoint x: 1476, endPoint y: 472, distance: 437.1
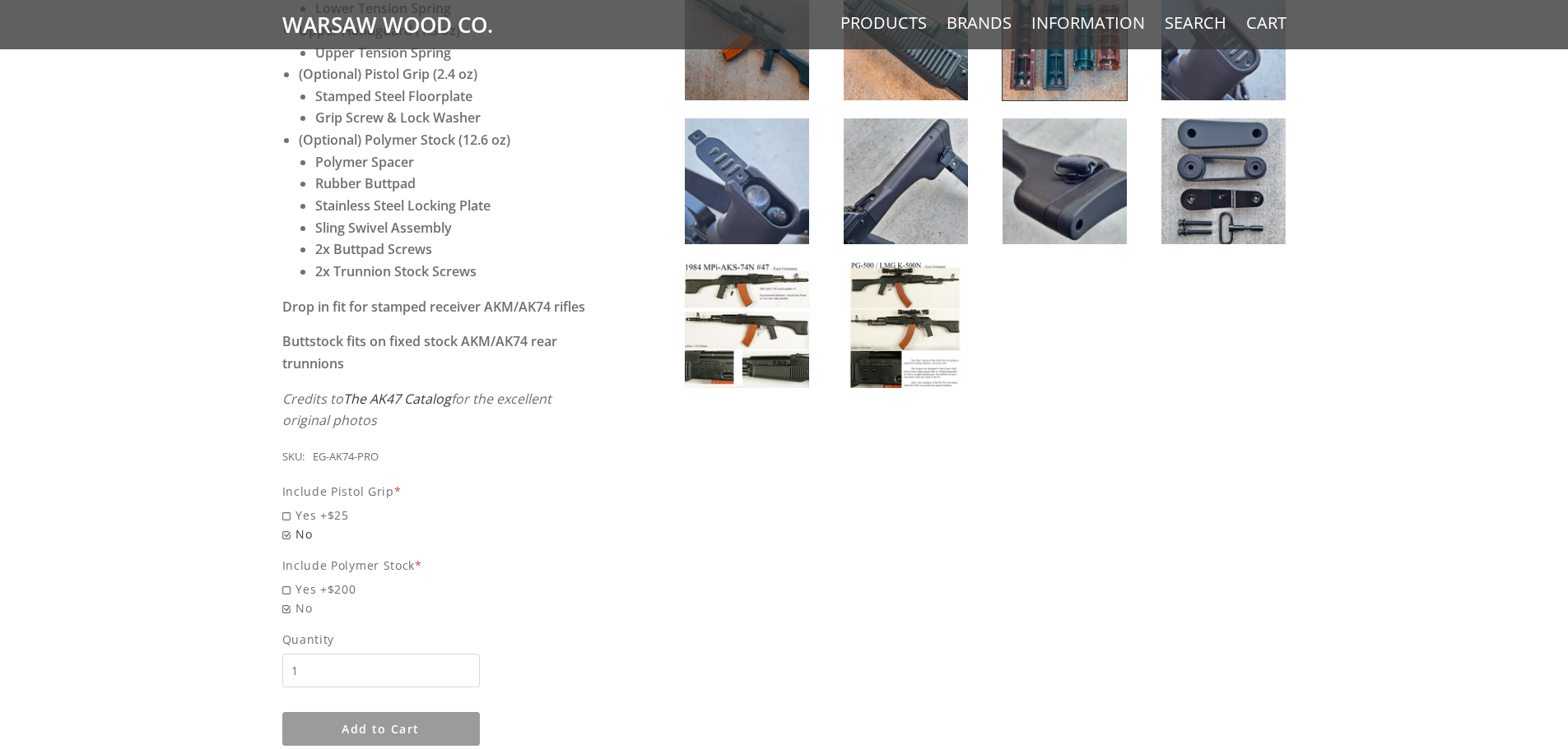
scroll to position [412, 0]
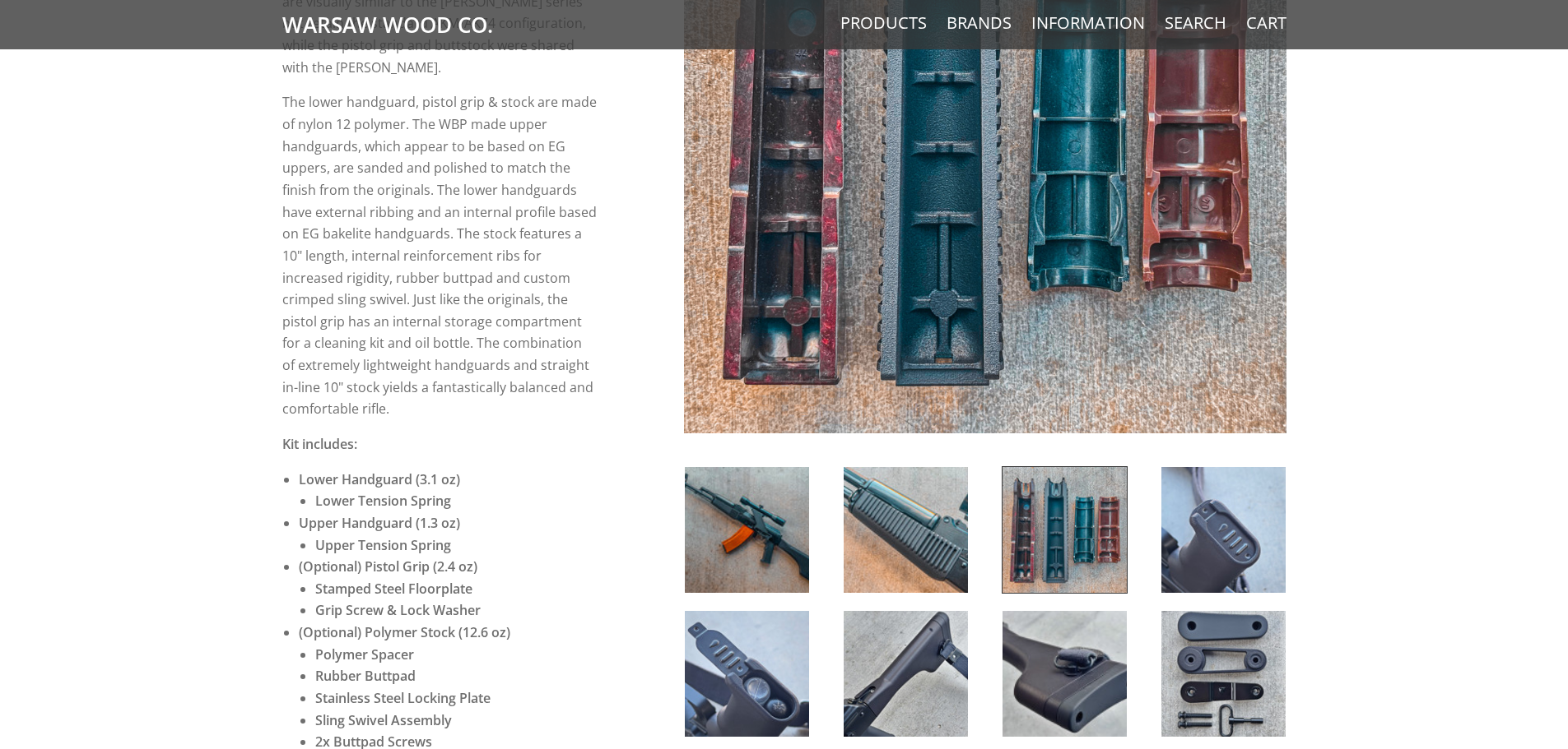
click at [750, 528] on img at bounding box center [746, 530] width 124 height 126
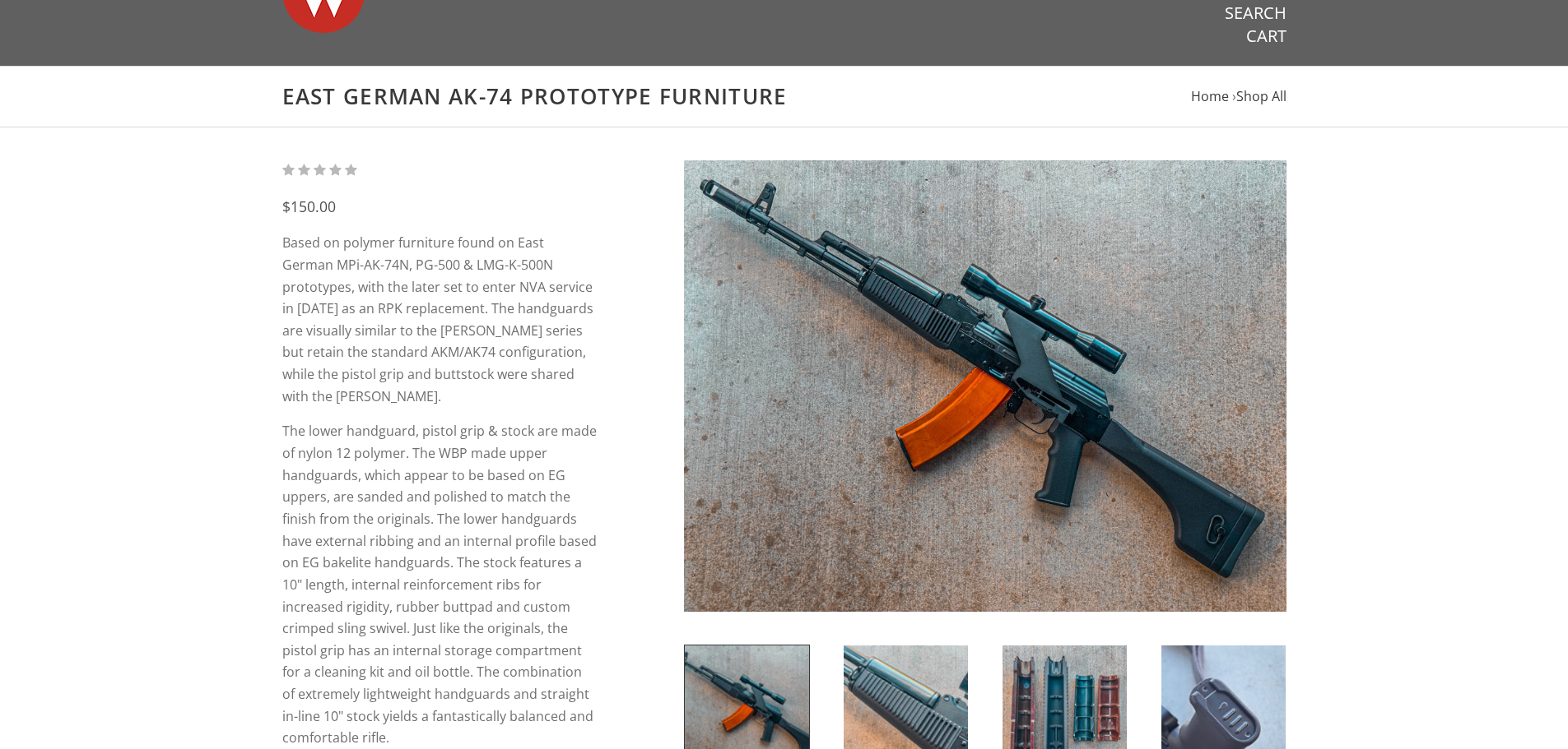
scroll to position [576, 0]
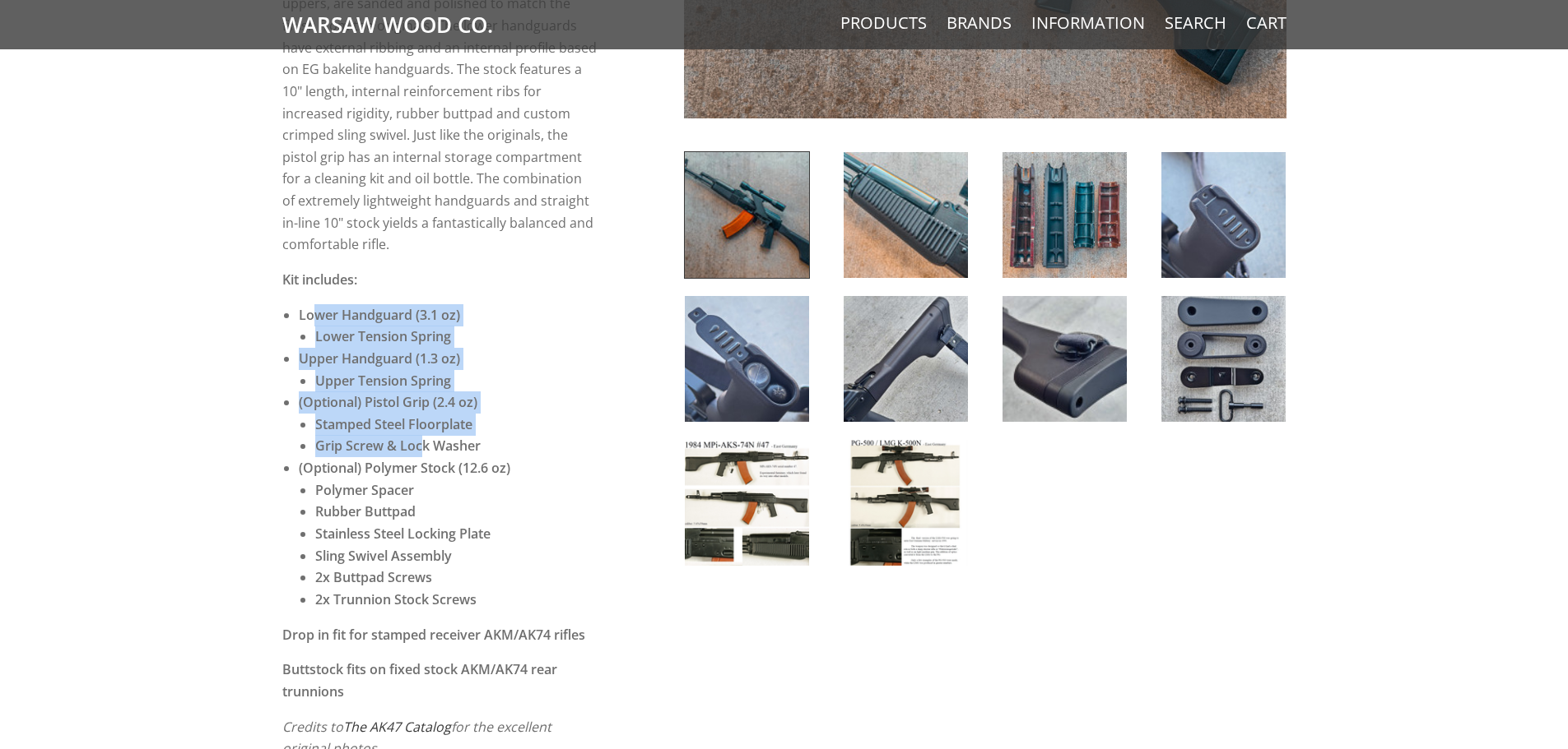
drag, startPoint x: 312, startPoint y: 296, endPoint x: 424, endPoint y: 430, distance: 174.6
click at [424, 430] on ul "Lower Handguard (3.1 oz) Lower Tension Spring Upper Handguard (1.3 oz) Upper Te…" at bounding box center [448, 458] width 299 height 307
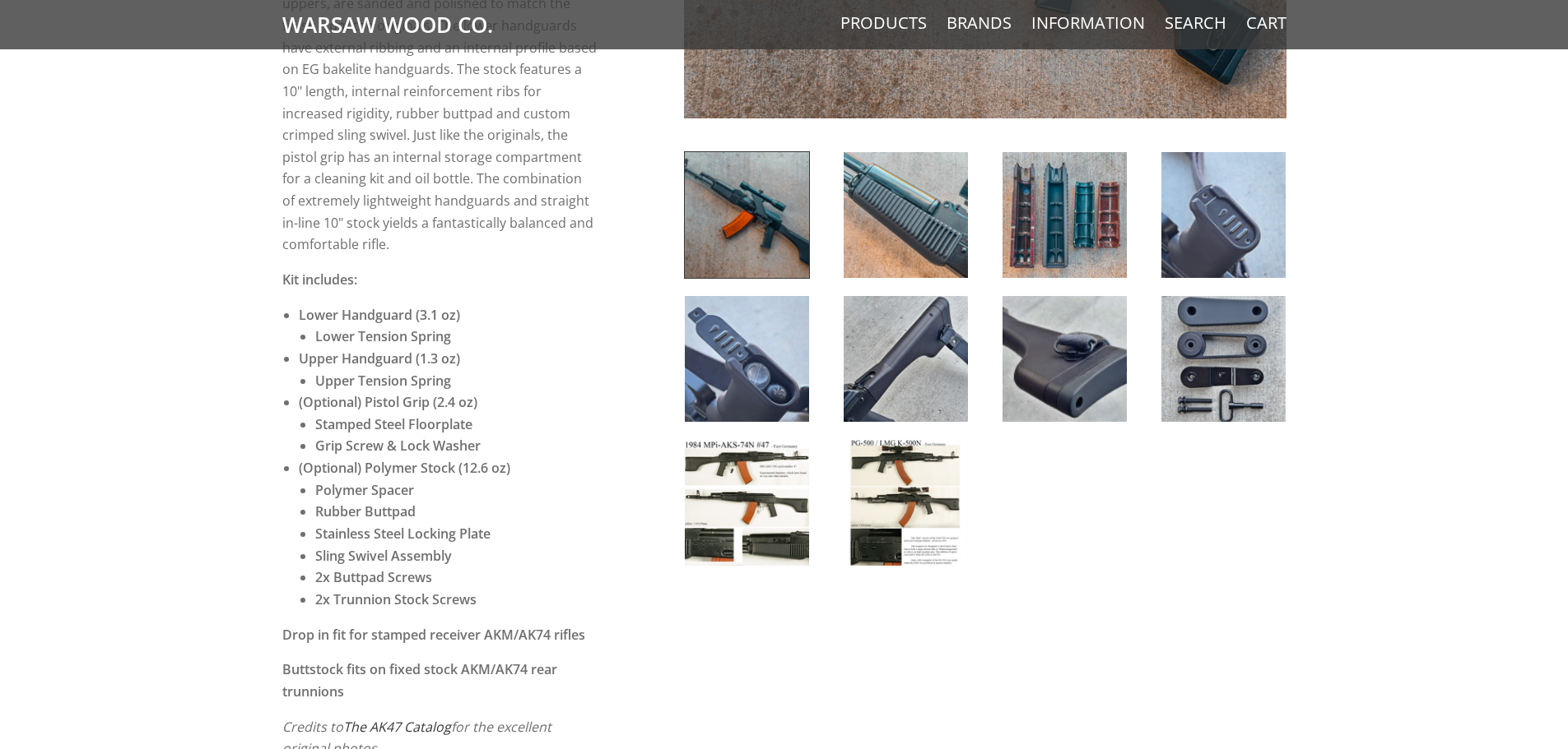
click at [561, 480] on li "Polymer Spacer" at bounding box center [456, 491] width 282 height 22
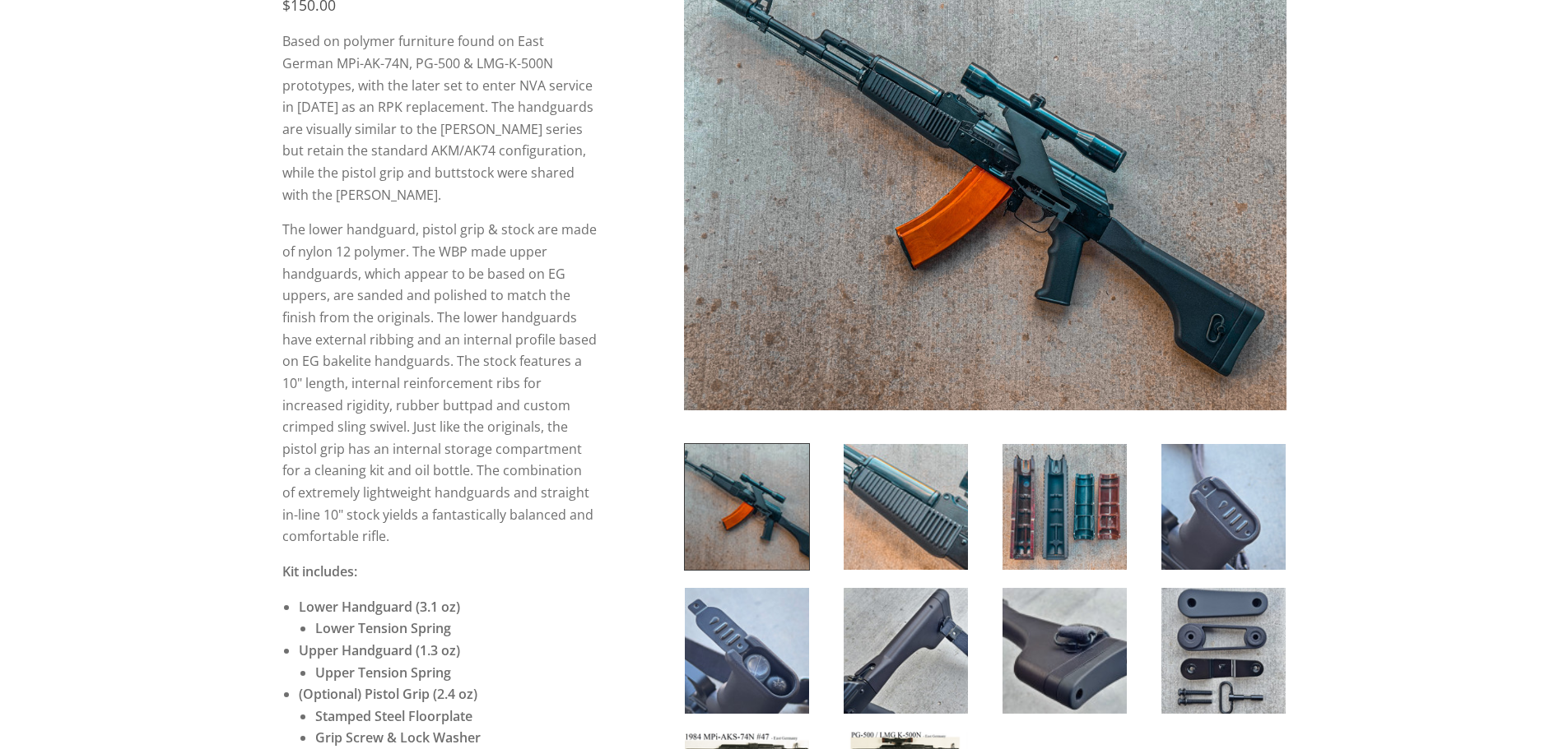
scroll to position [494, 0]
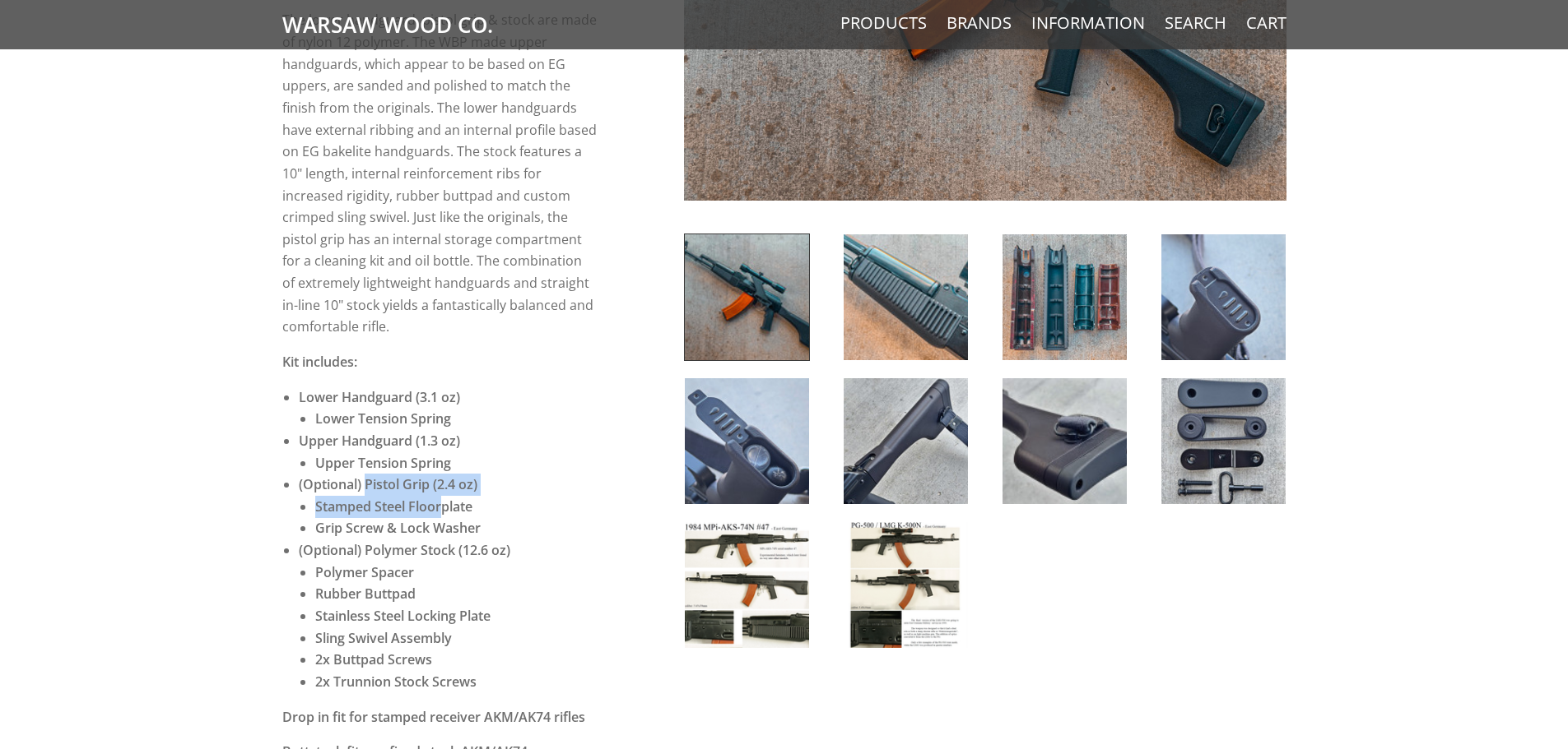
drag, startPoint x: 364, startPoint y: 459, endPoint x: 439, endPoint y: 495, distance: 83.2
click at [439, 495] on li "(Optional) Pistol Grip (2.4 oz) Stamped Steel Floorplate Grip Screw & Lock Wash…" at bounding box center [448, 507] width 299 height 66
click at [503, 542] on strong "(Optional) Polymer Stock (12.6 oz)" at bounding box center [404, 551] width 212 height 18
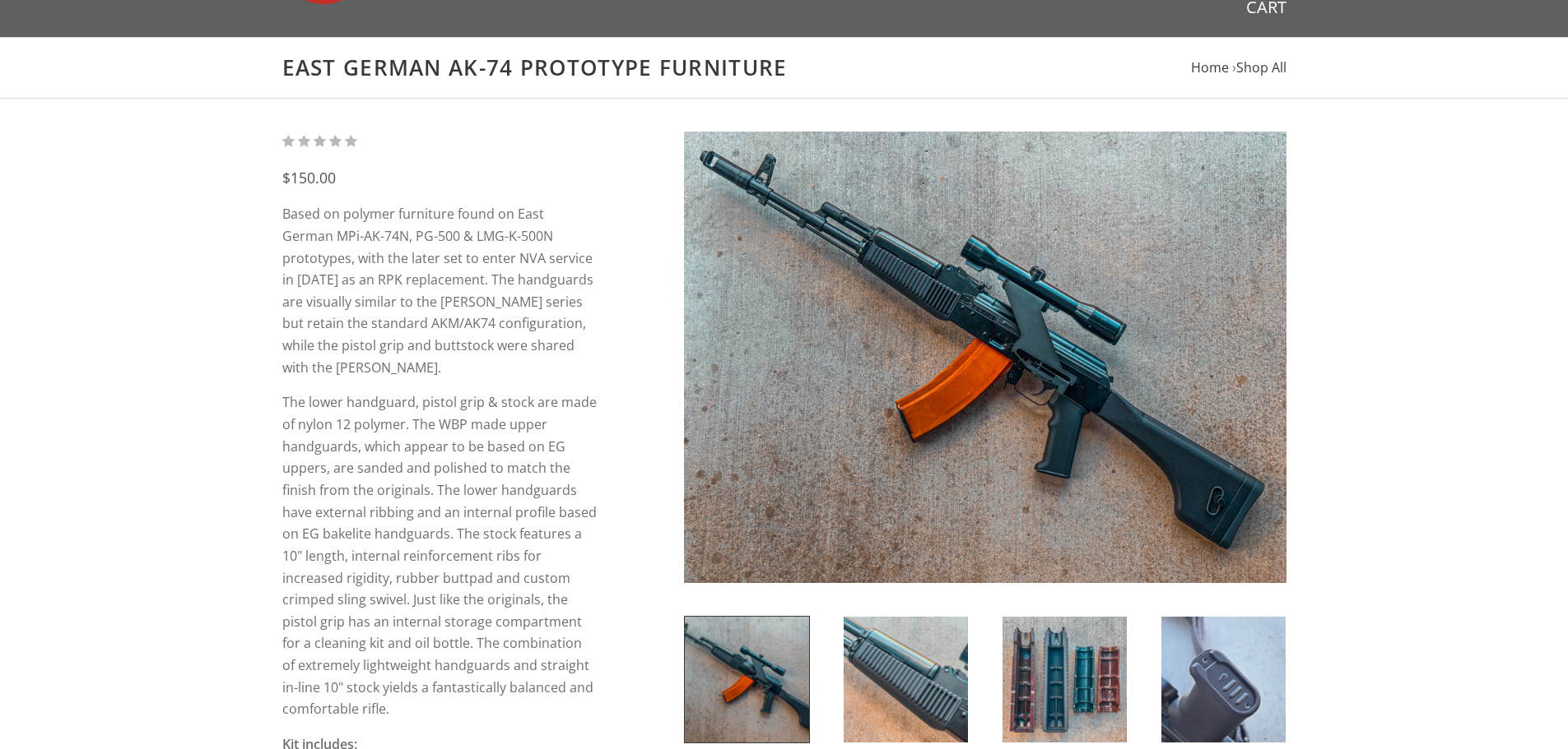
scroll to position [82, 0]
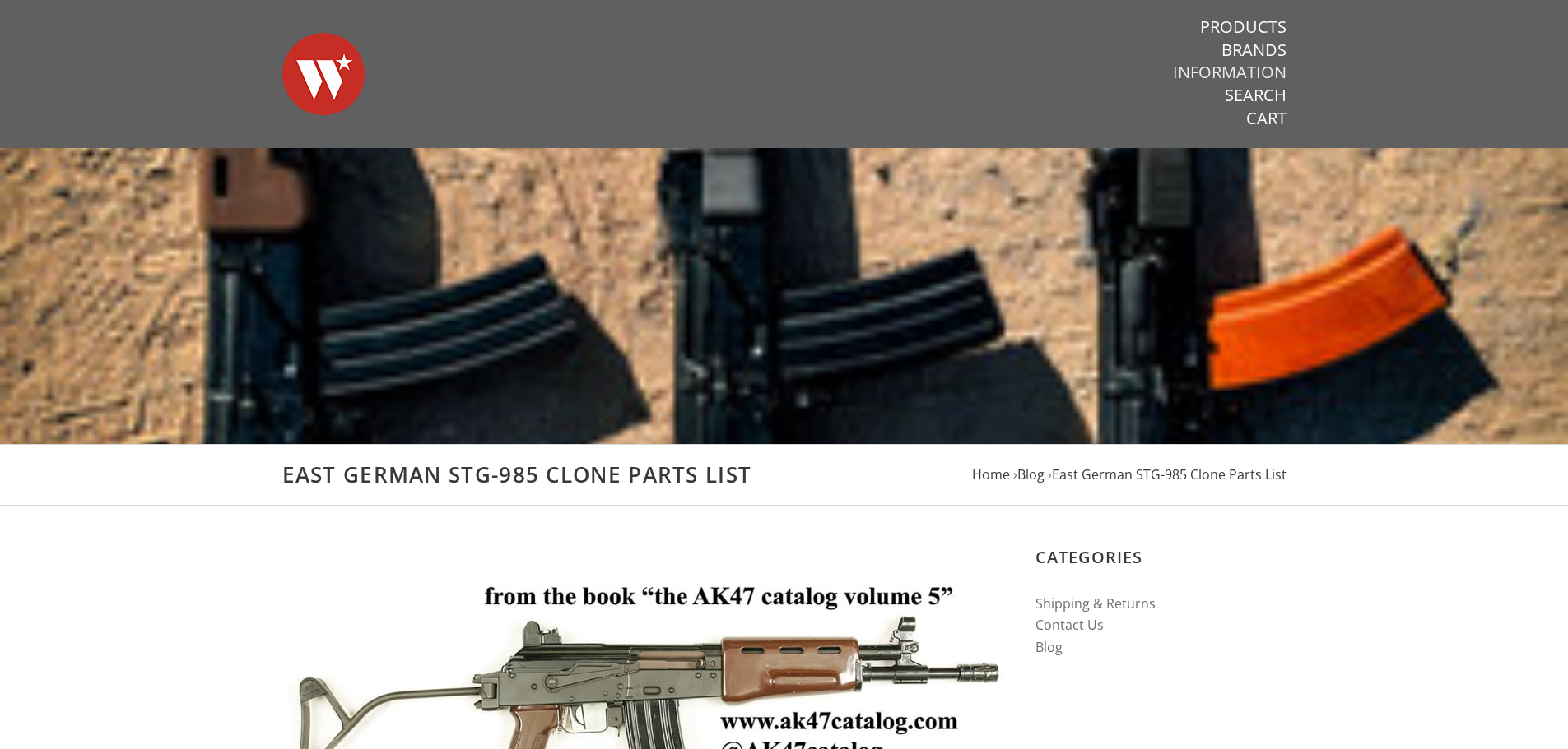
click at [1258, 71] on link "Information" at bounding box center [1230, 72] width 114 height 21
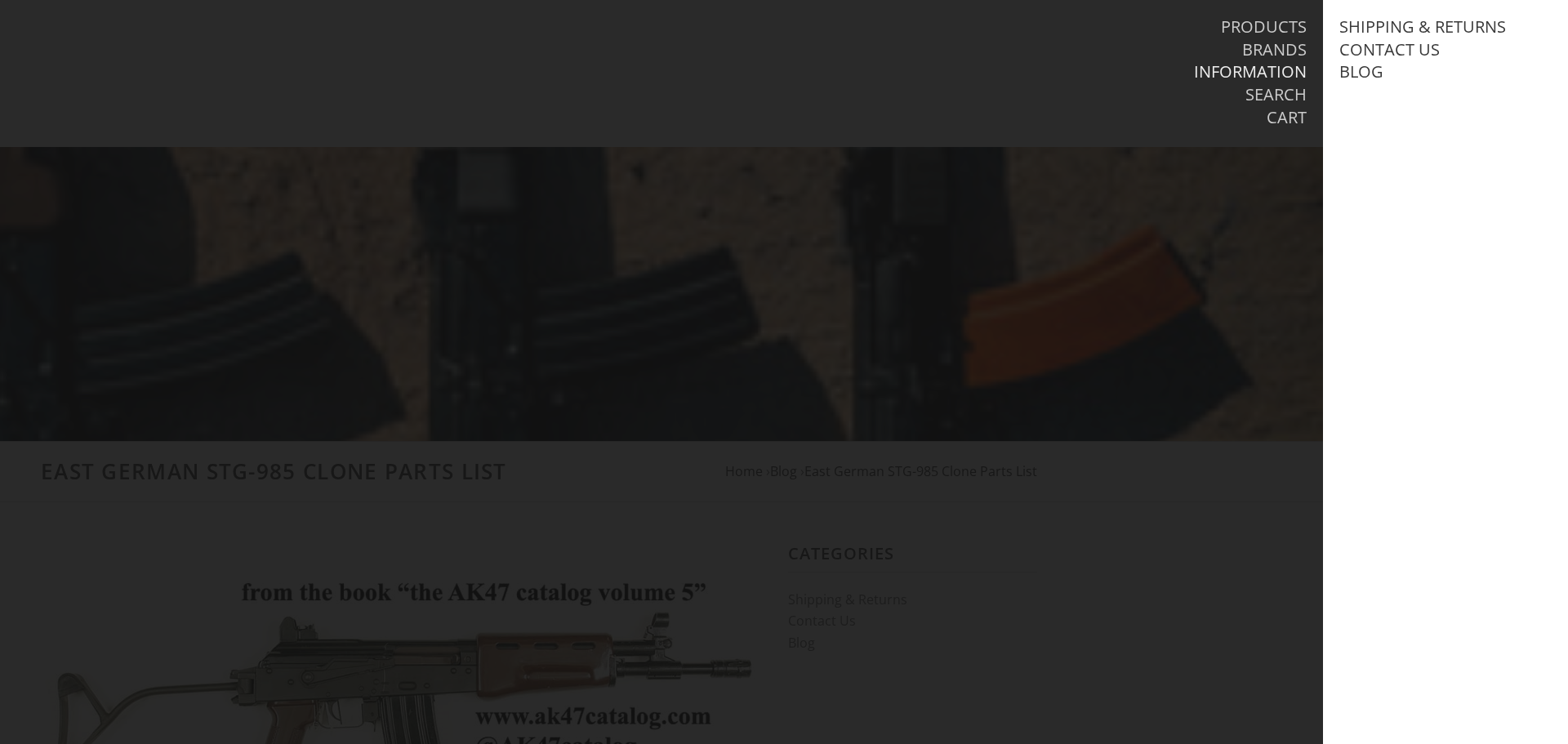
click at [1072, 164] on div at bounding box center [784, 372] width 1568 height 744
